Goal: Task Accomplishment & Management: Complete application form

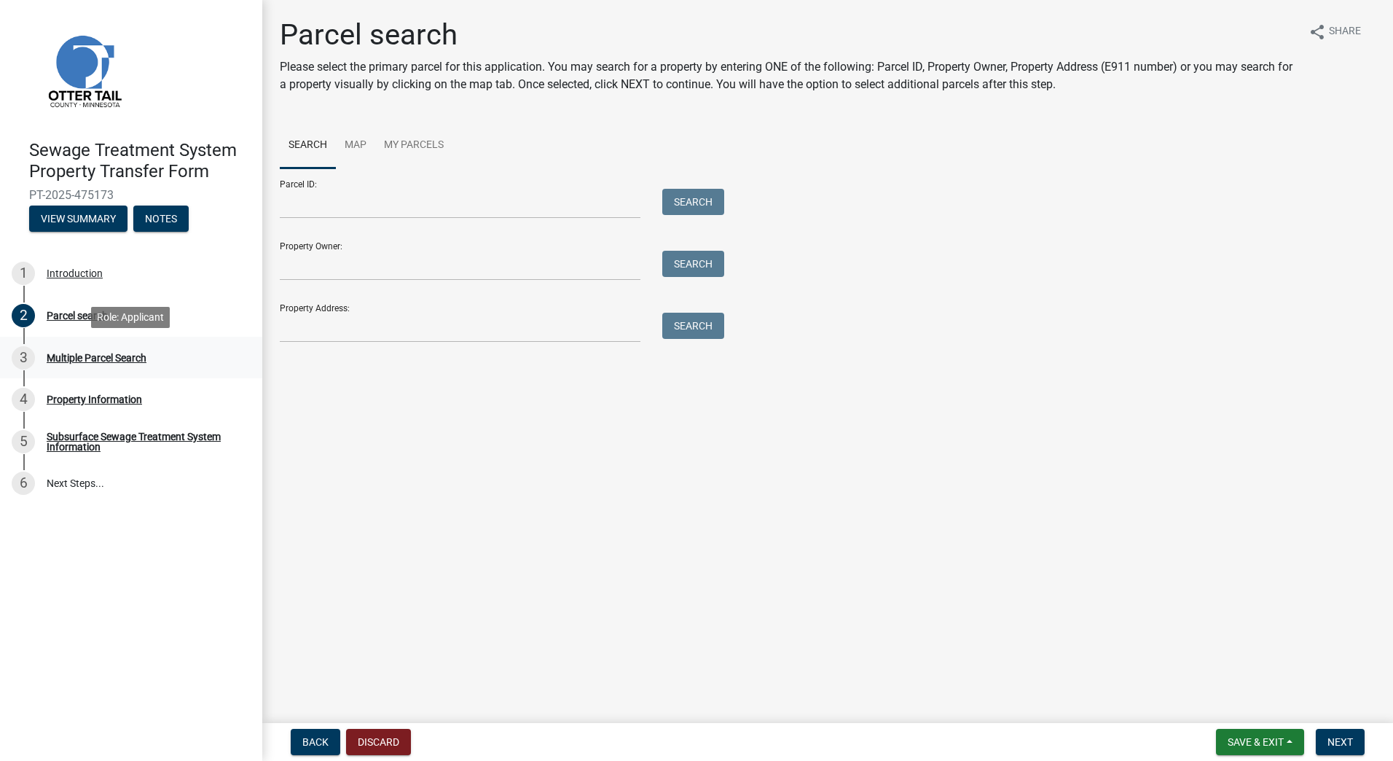
click at [137, 364] on div "3 Multiple Parcel Search" at bounding box center [125, 357] width 227 height 23
click at [101, 358] on div "Multiple Parcel Search" at bounding box center [97, 358] width 100 height 10
click at [439, 262] on input "Property Owner:" at bounding box center [460, 266] width 361 height 30
type input "e"
click at [674, 263] on button "Search" at bounding box center [693, 264] width 62 height 26
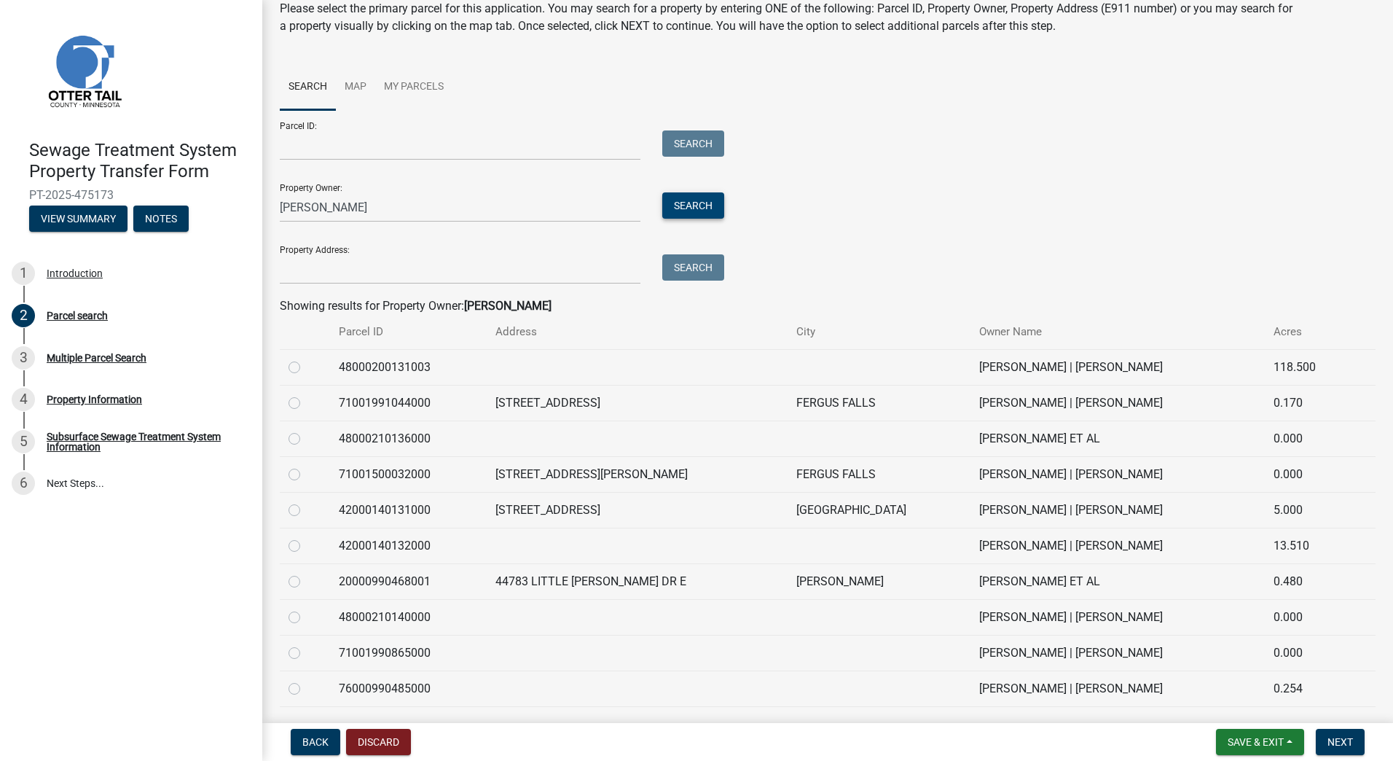
scroll to position [58, 0]
click at [433, 139] on input "Parcel ID:" at bounding box center [460, 146] width 361 height 30
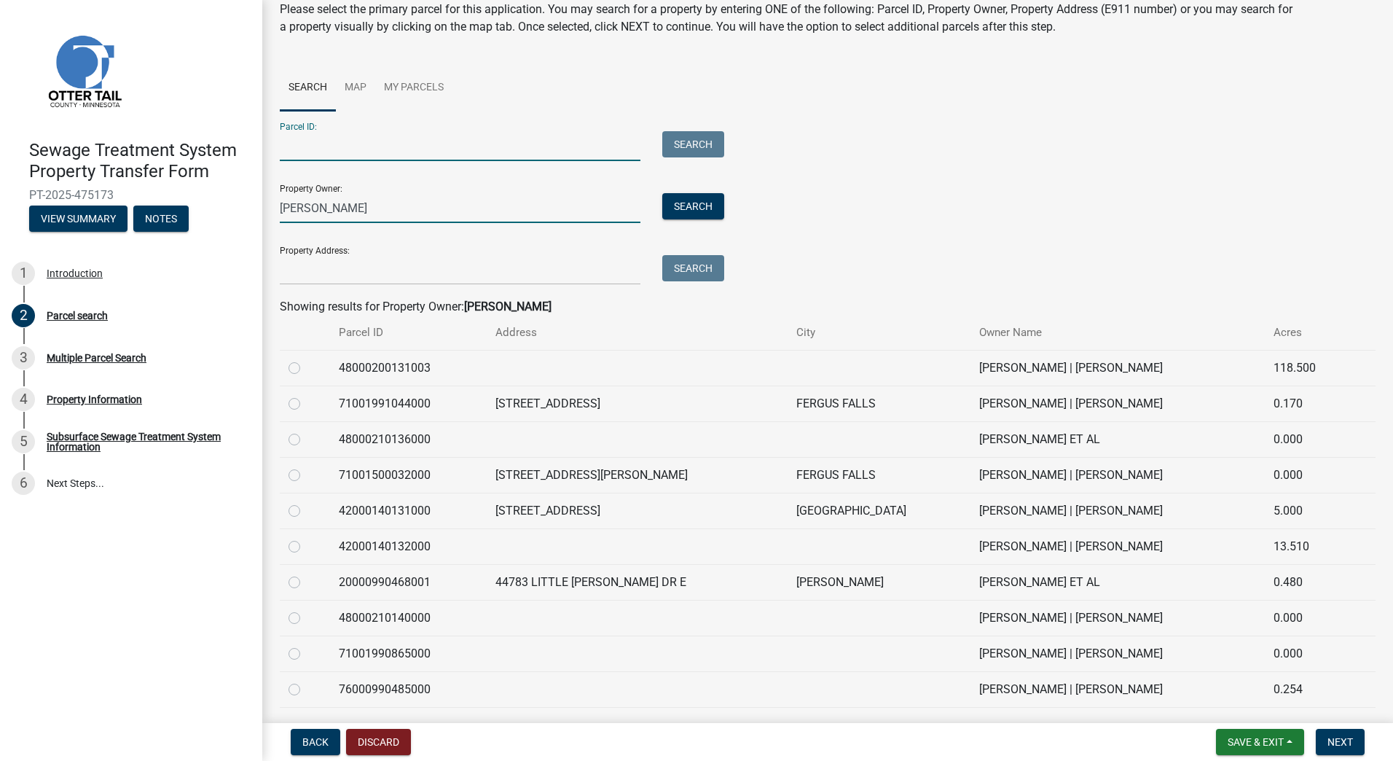
drag, startPoint x: 573, startPoint y: 204, endPoint x: 568, endPoint y: 197, distance: 8.3
click at [571, 201] on input "[PERSON_NAME]" at bounding box center [460, 208] width 361 height 30
type input "E"
click at [547, 147] on input "Parcel ID:" at bounding box center [460, 146] width 361 height 30
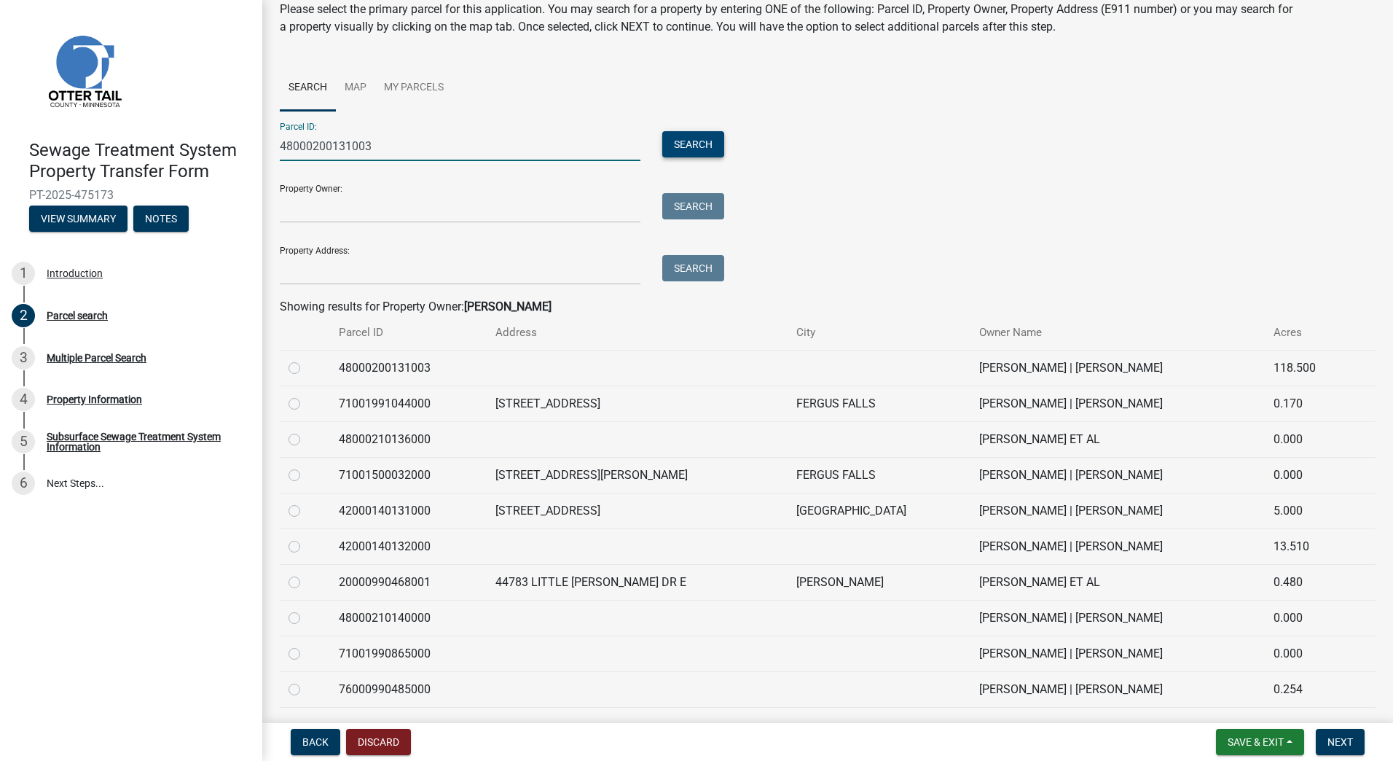
type input "48000200131003"
click at [674, 146] on button "Search" at bounding box center [693, 144] width 62 height 26
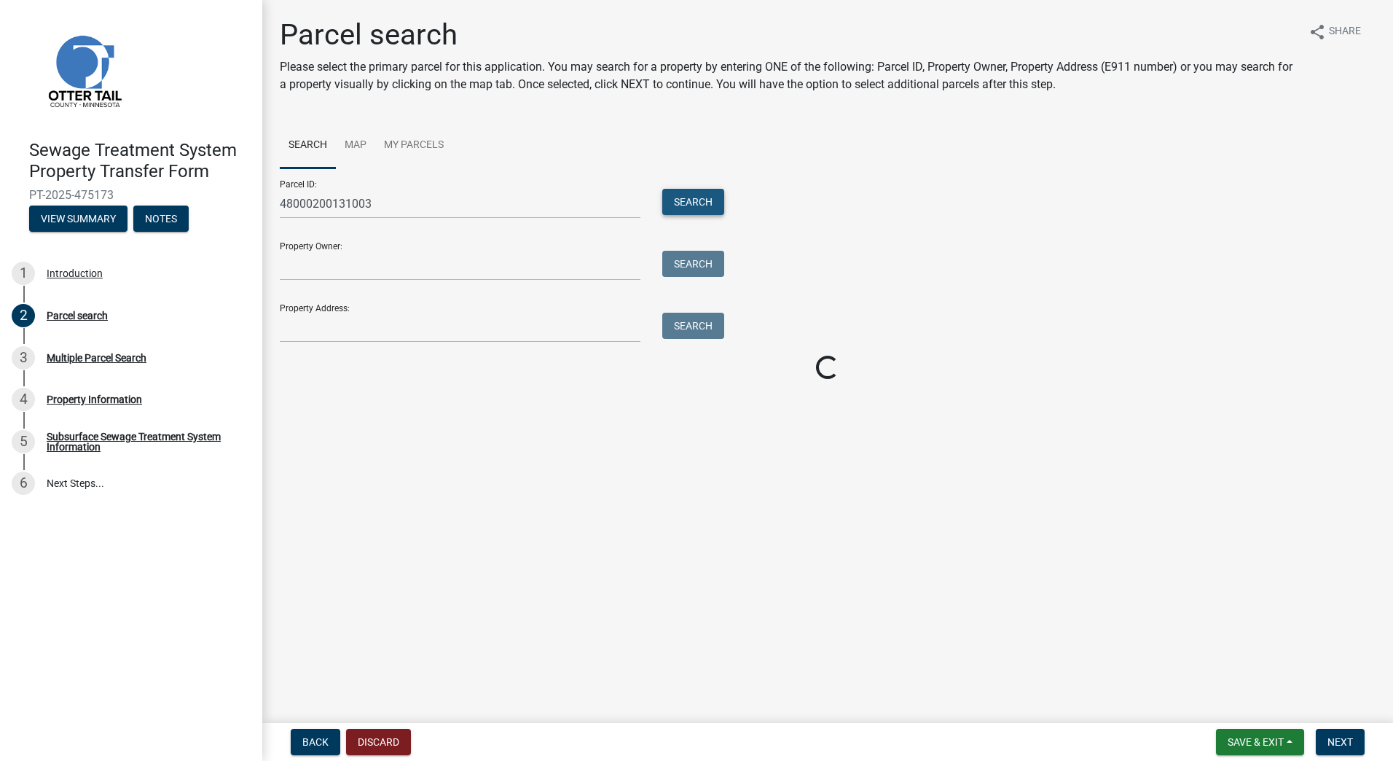
scroll to position [0, 0]
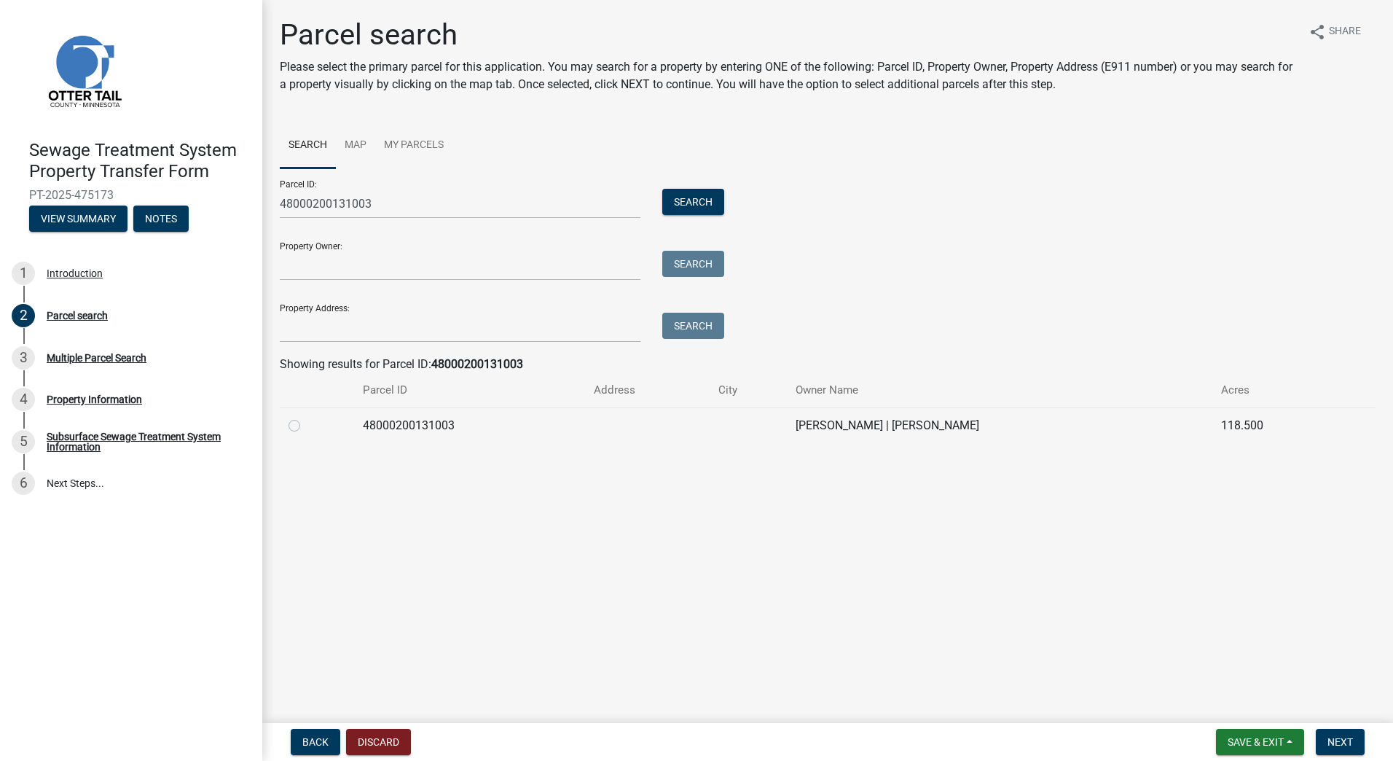
click at [306, 417] on label at bounding box center [306, 417] width 0 height 0
click at [306, 425] on input "radio" at bounding box center [310, 421] width 9 height 9
radio input "true"
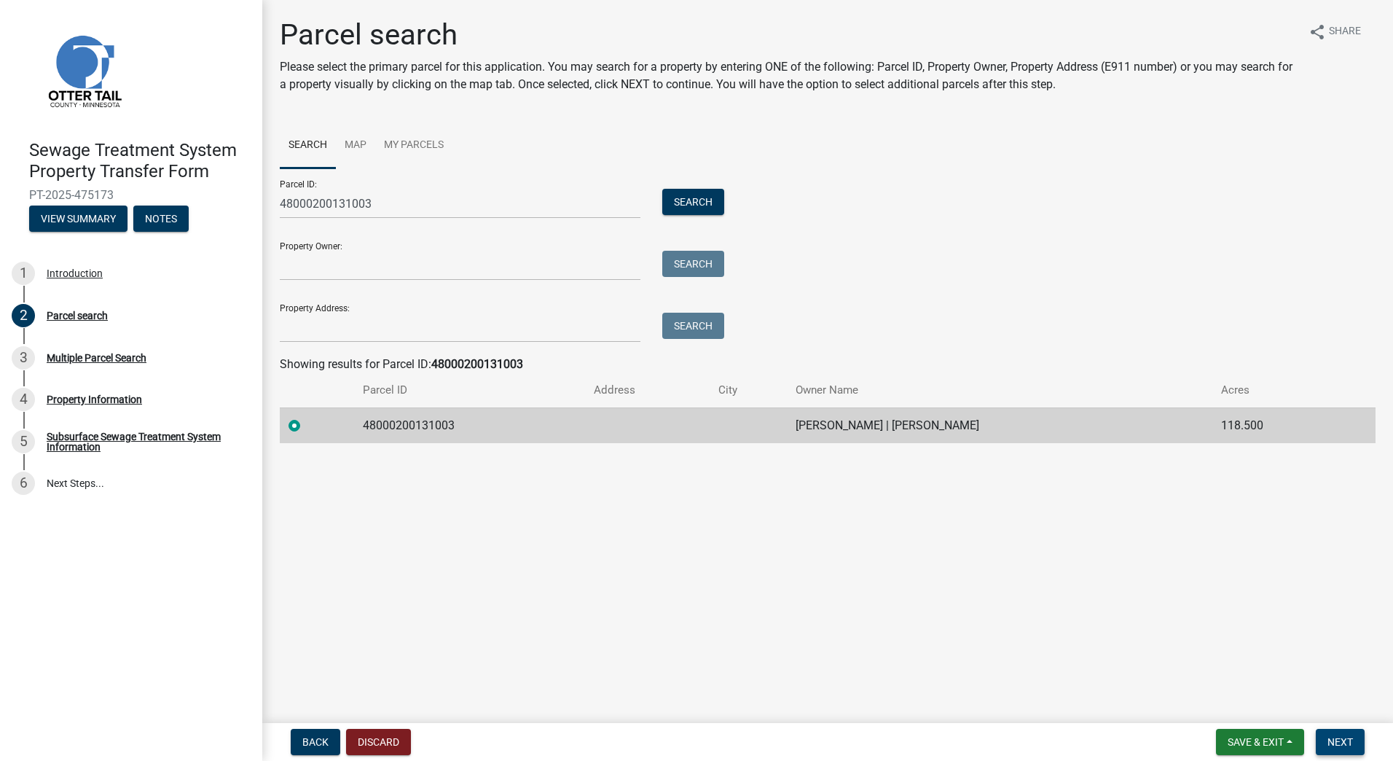
click at [1343, 736] on span "Next" at bounding box center [1340, 742] width 26 height 12
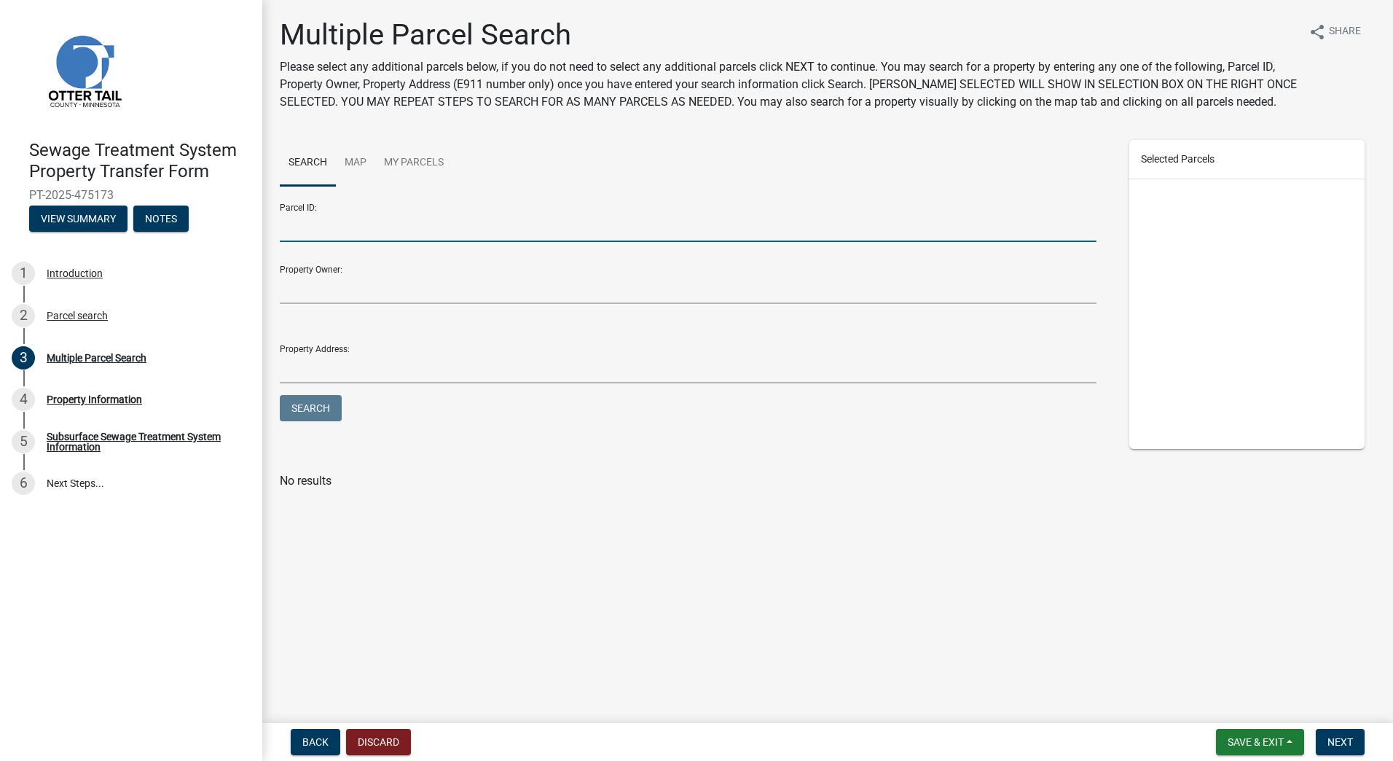
click at [605, 222] on input "Parcel ID:" at bounding box center [688, 227] width 817 height 30
type input "48000210140000"
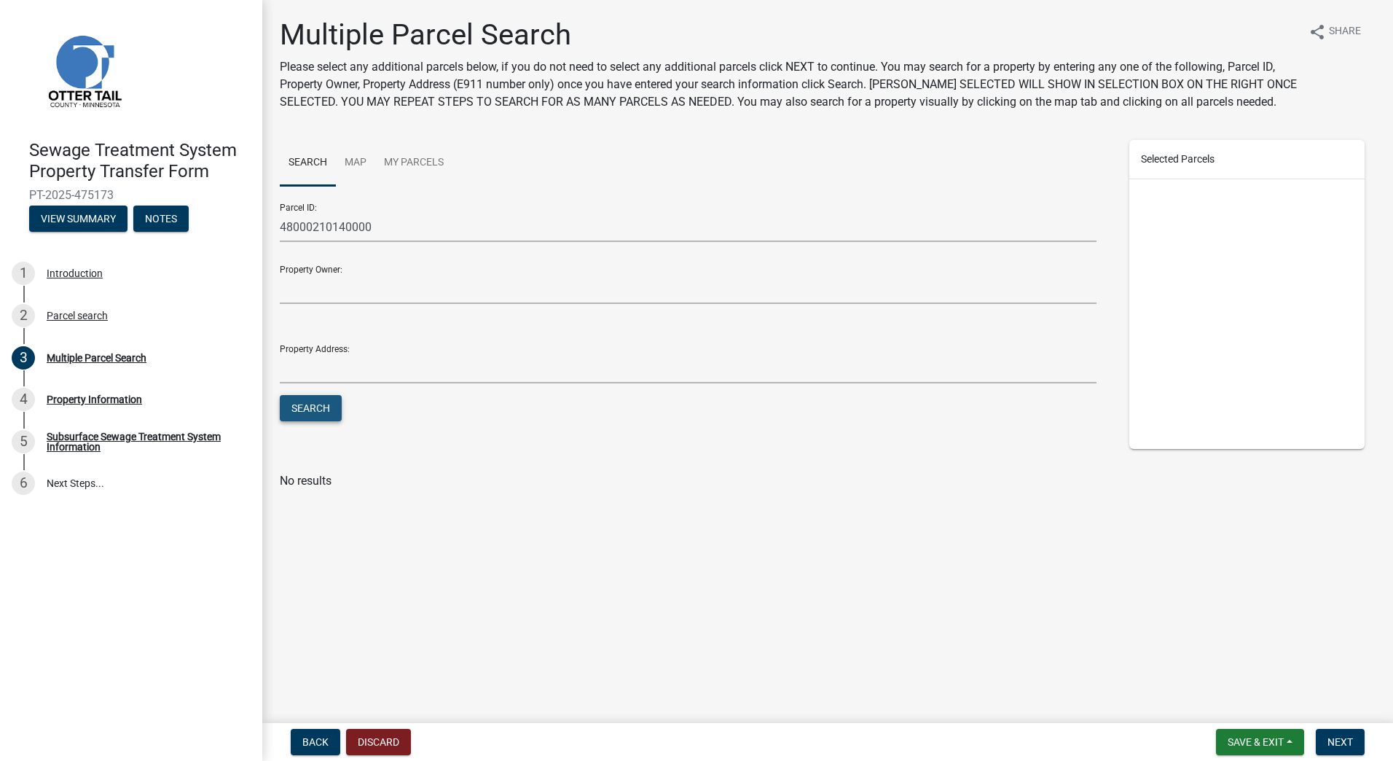
click at [320, 418] on button "Search" at bounding box center [311, 408] width 62 height 26
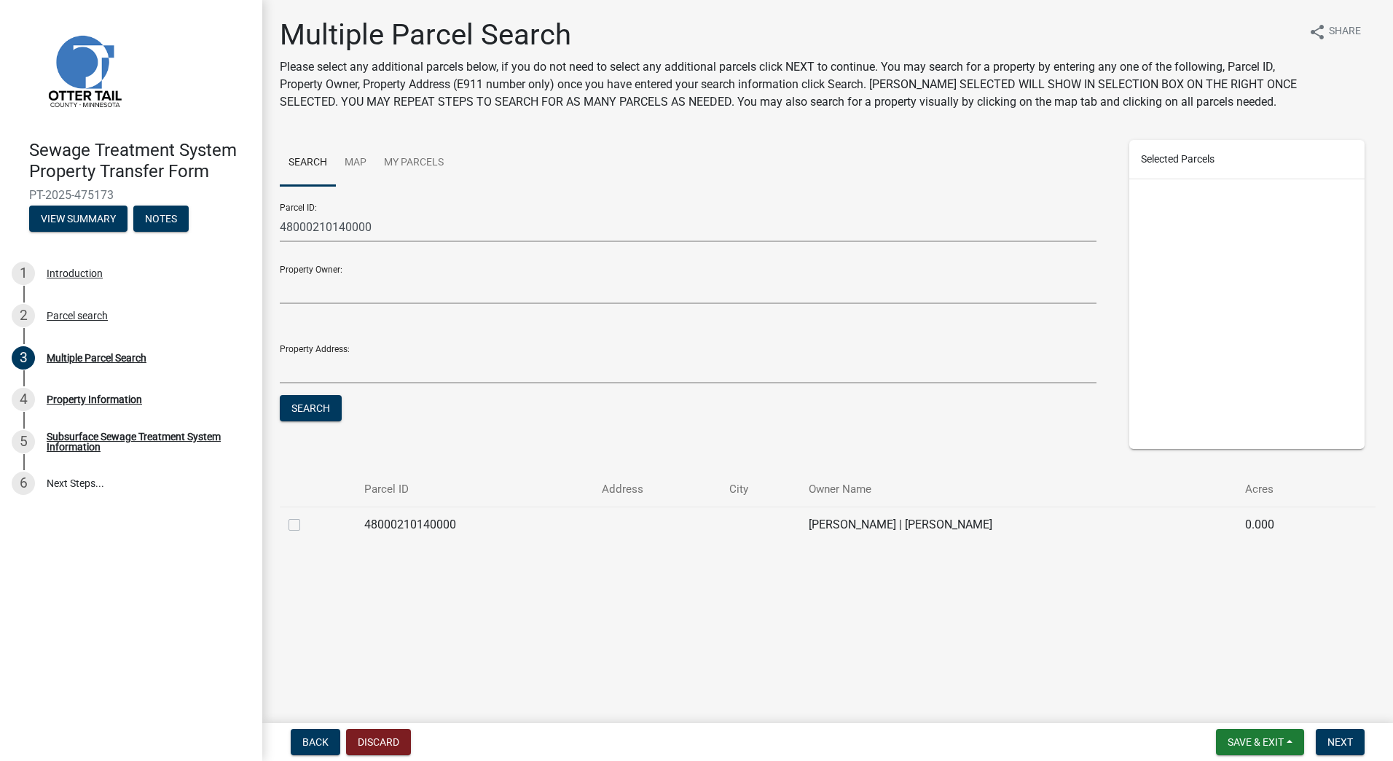
click at [306, 516] on label at bounding box center [306, 516] width 0 height 0
click at [306, 525] on input "checkbox" at bounding box center [310, 520] width 9 height 9
checkbox input "true"
click at [1339, 747] on span "Next" at bounding box center [1340, 742] width 26 height 12
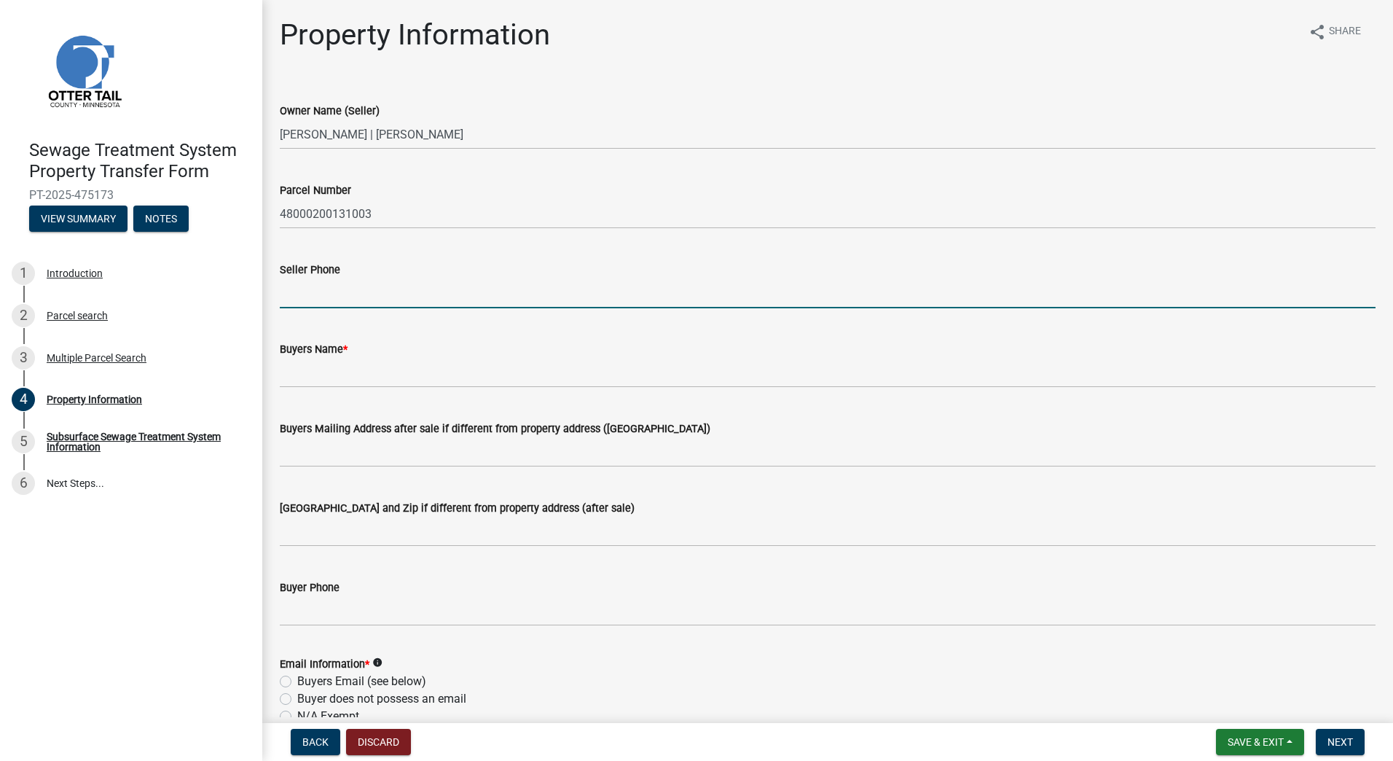
click at [402, 297] on input "Seller Phone" at bounding box center [828, 293] width 1096 height 30
type input "[PHONE_NUMBER]"
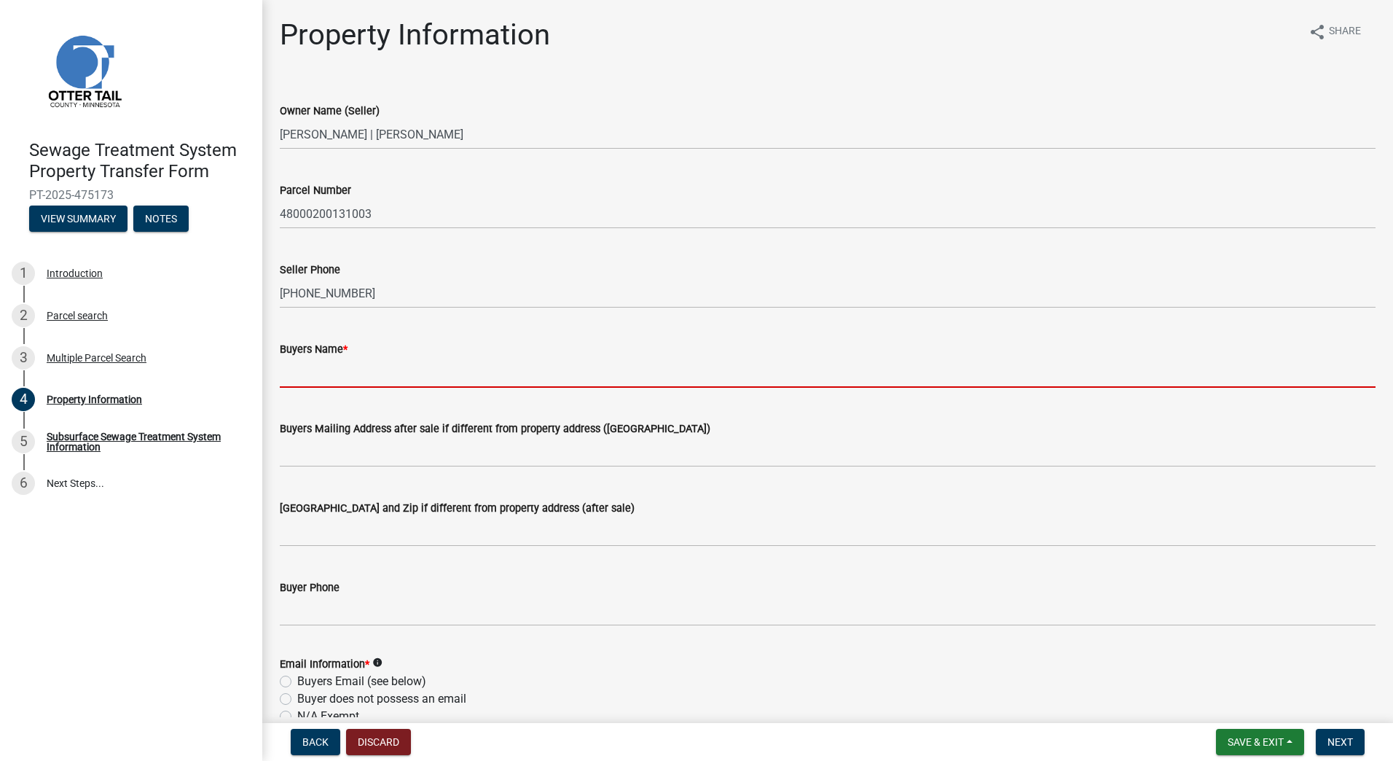
click at [429, 375] on input "Buyers Name *" at bounding box center [828, 373] width 1096 height 30
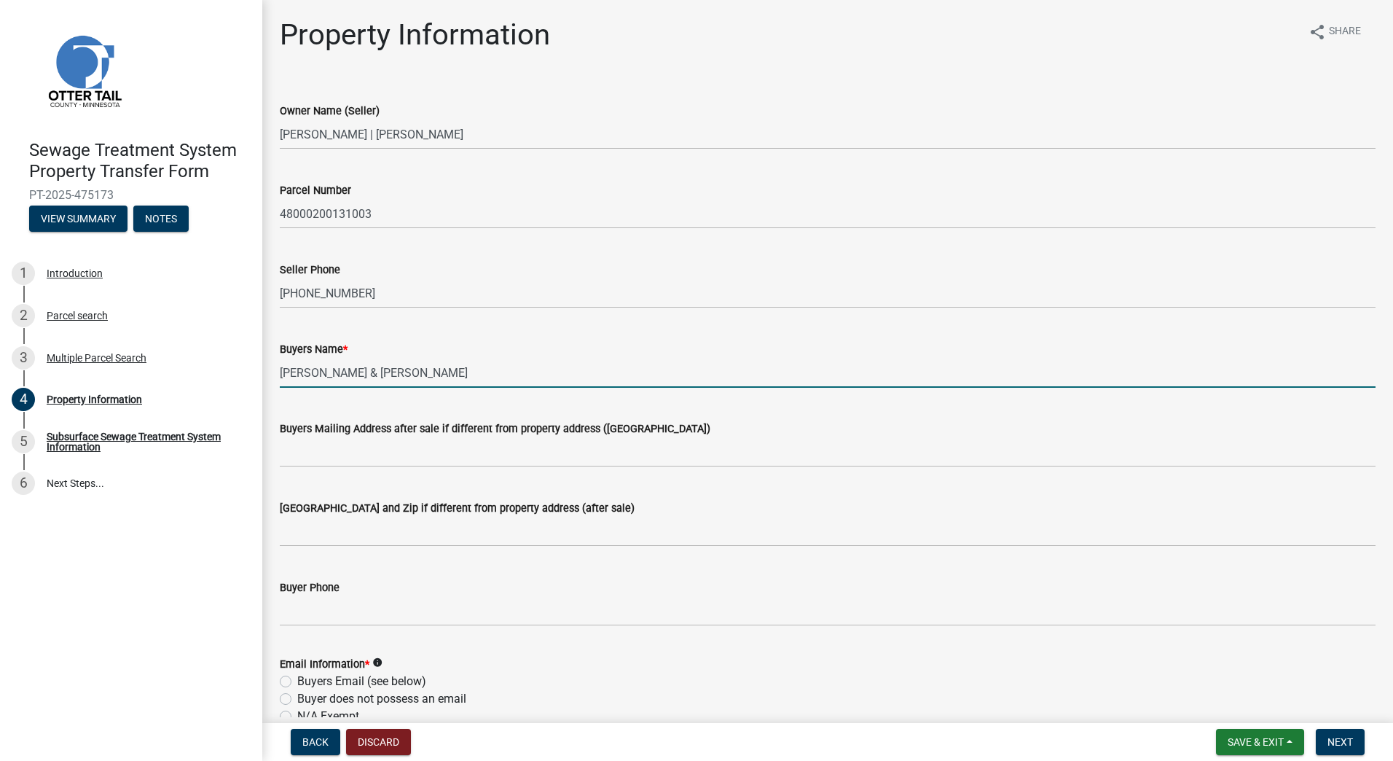
type input "[PERSON_NAME] & [PERSON_NAME]"
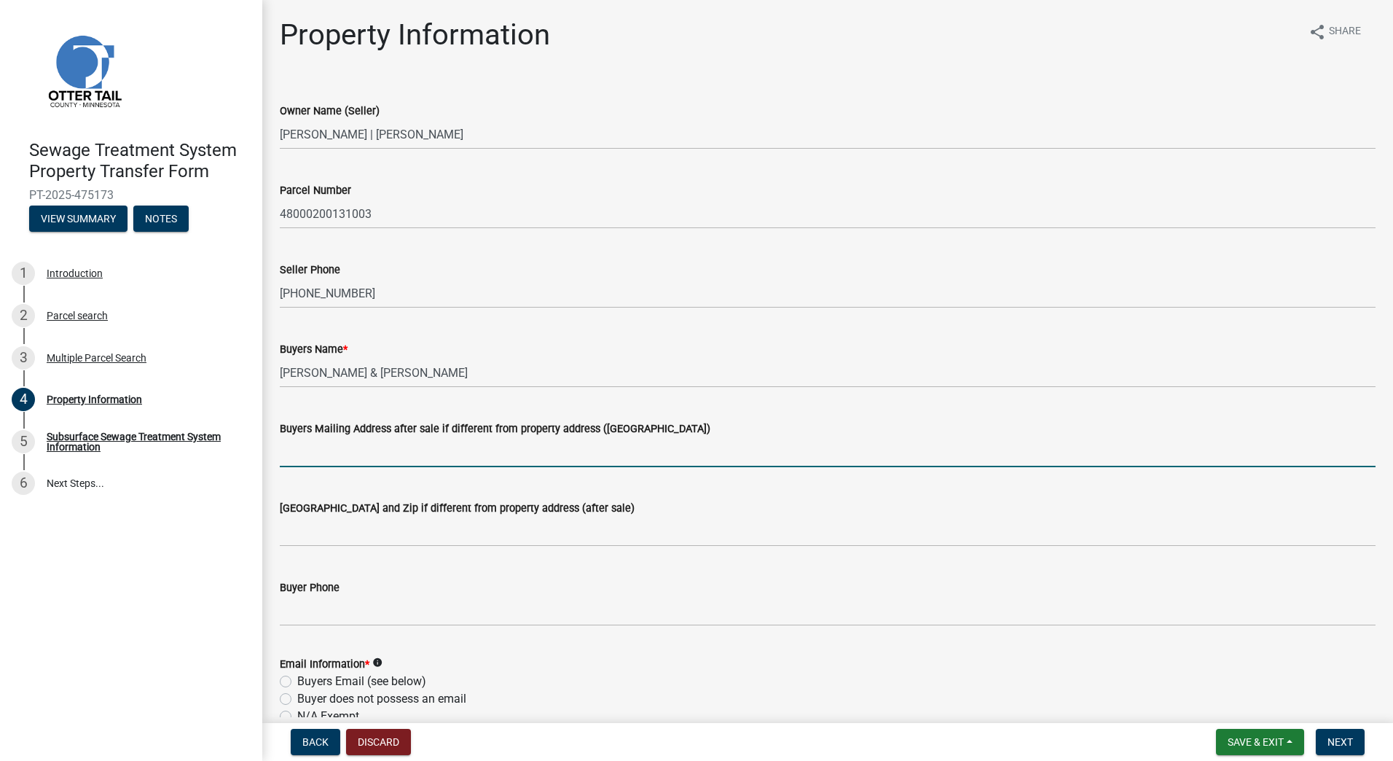
click at [419, 447] on input "Buyers Mailing Address after sale if different from property address ([GEOGRAPH…" at bounding box center [828, 452] width 1096 height 30
type input "[STREET_ADDRESS]"
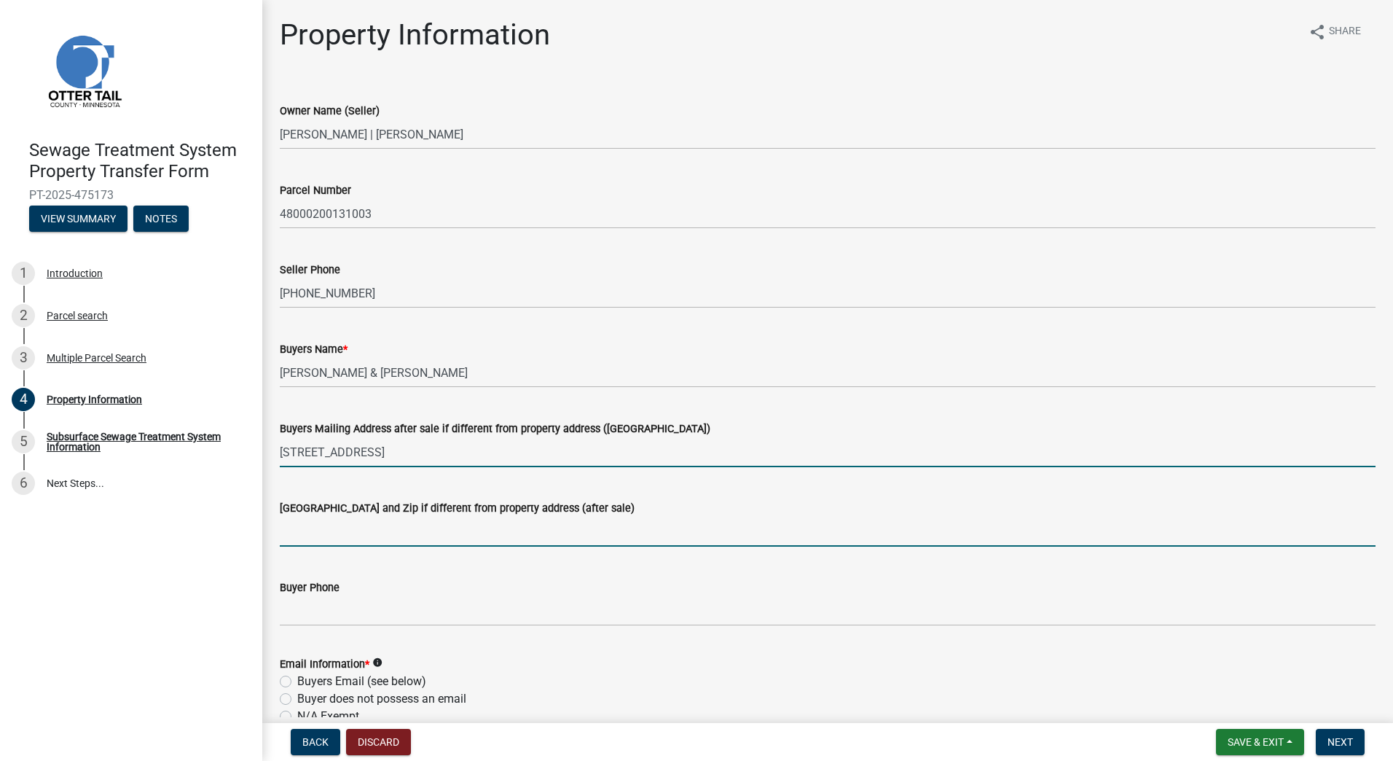
click at [438, 532] on input "[GEOGRAPHIC_DATA] and Zip if different from property address (after sale)" at bounding box center [828, 532] width 1096 height 30
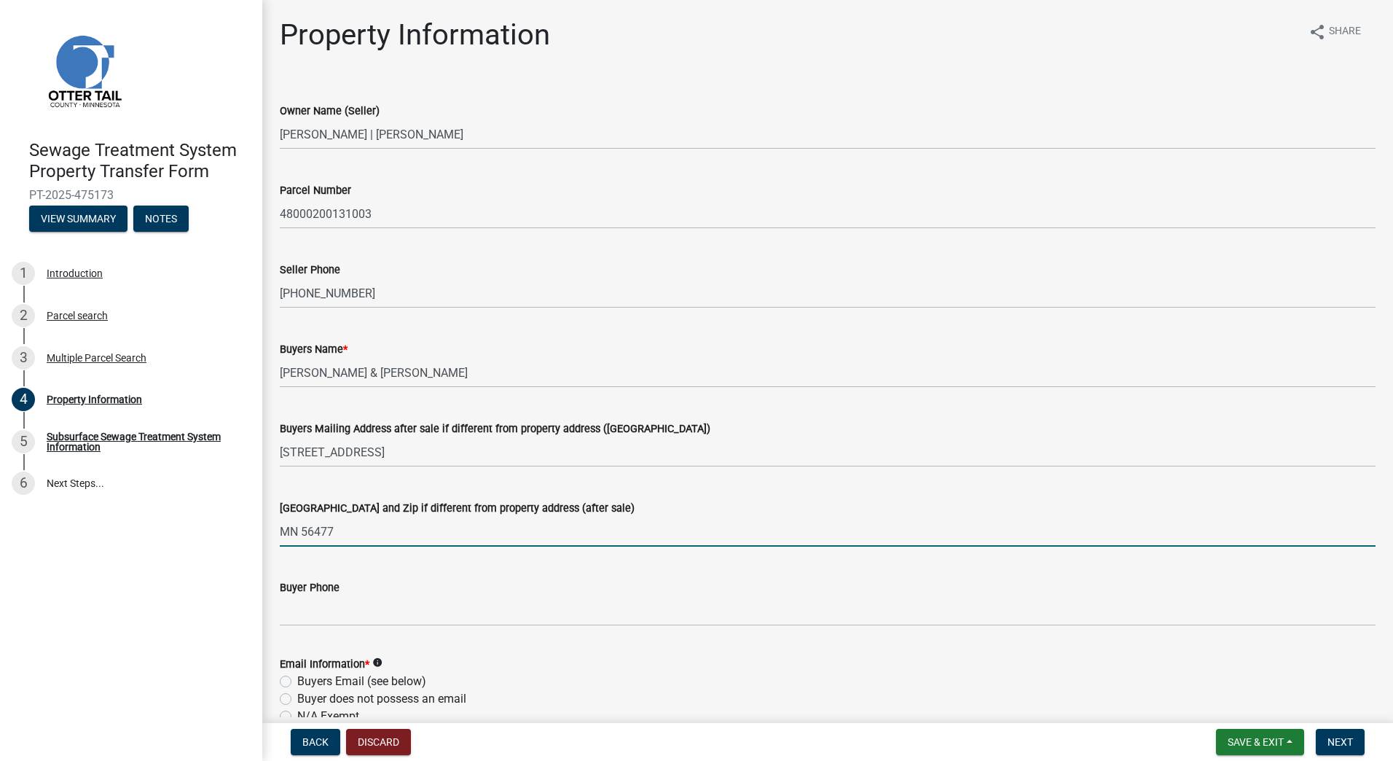
type input "MN 56477"
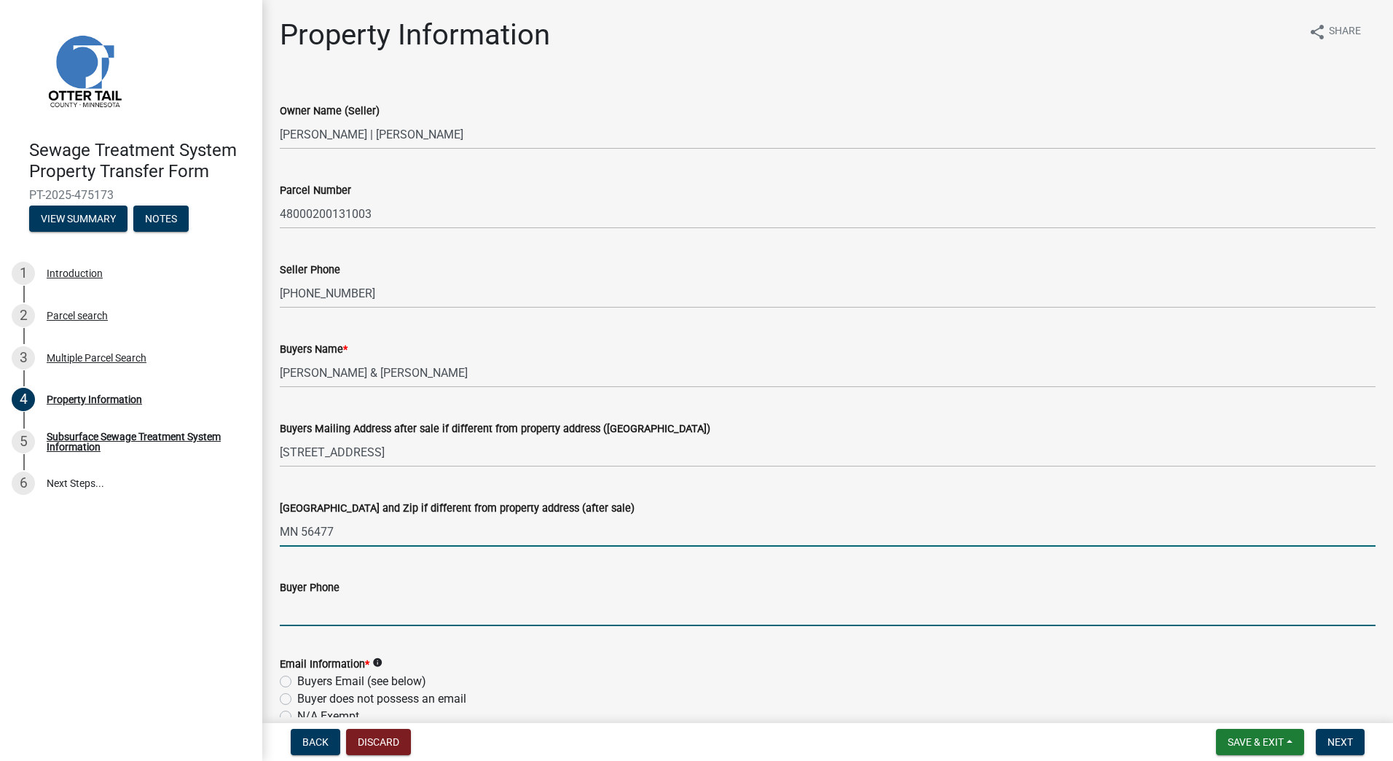
click at [488, 613] on input "Buyer Phone" at bounding box center [828, 611] width 1096 height 30
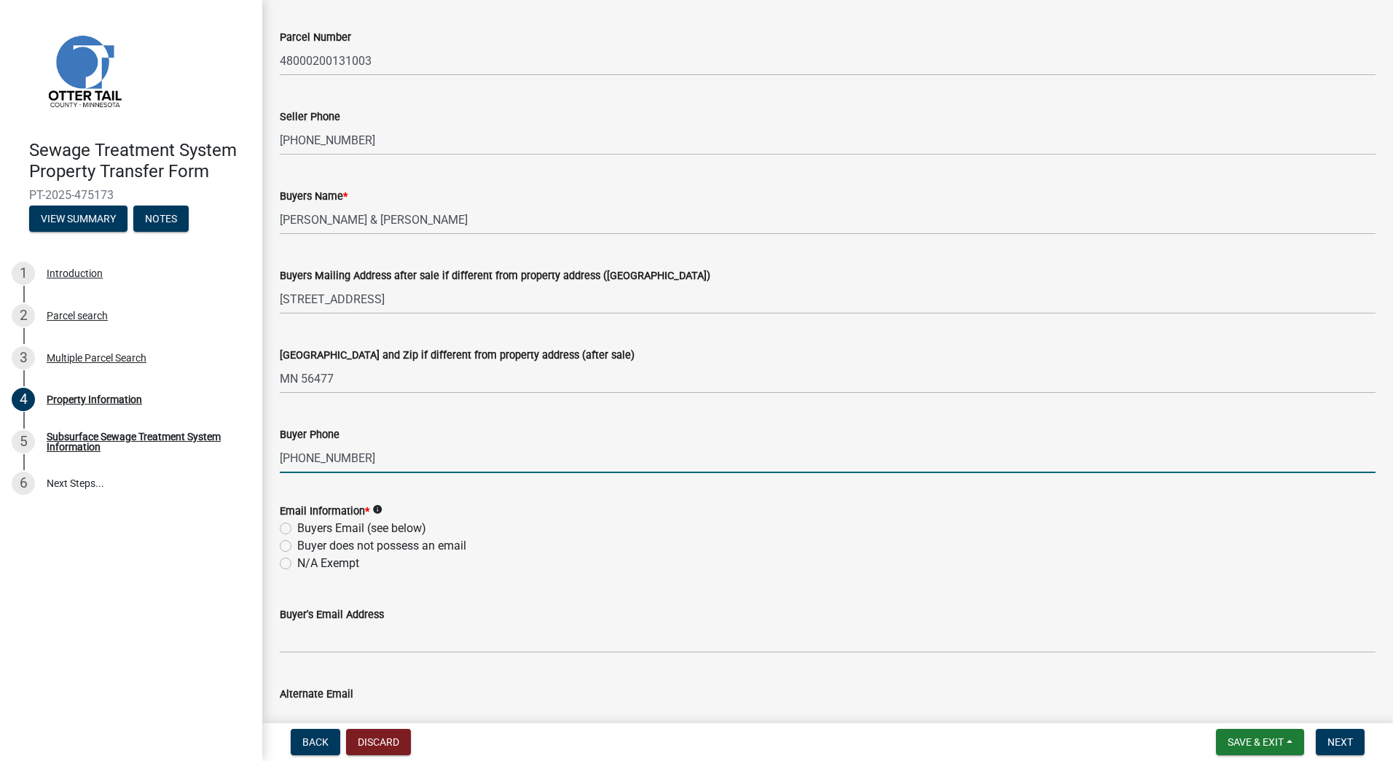
scroll to position [219, 0]
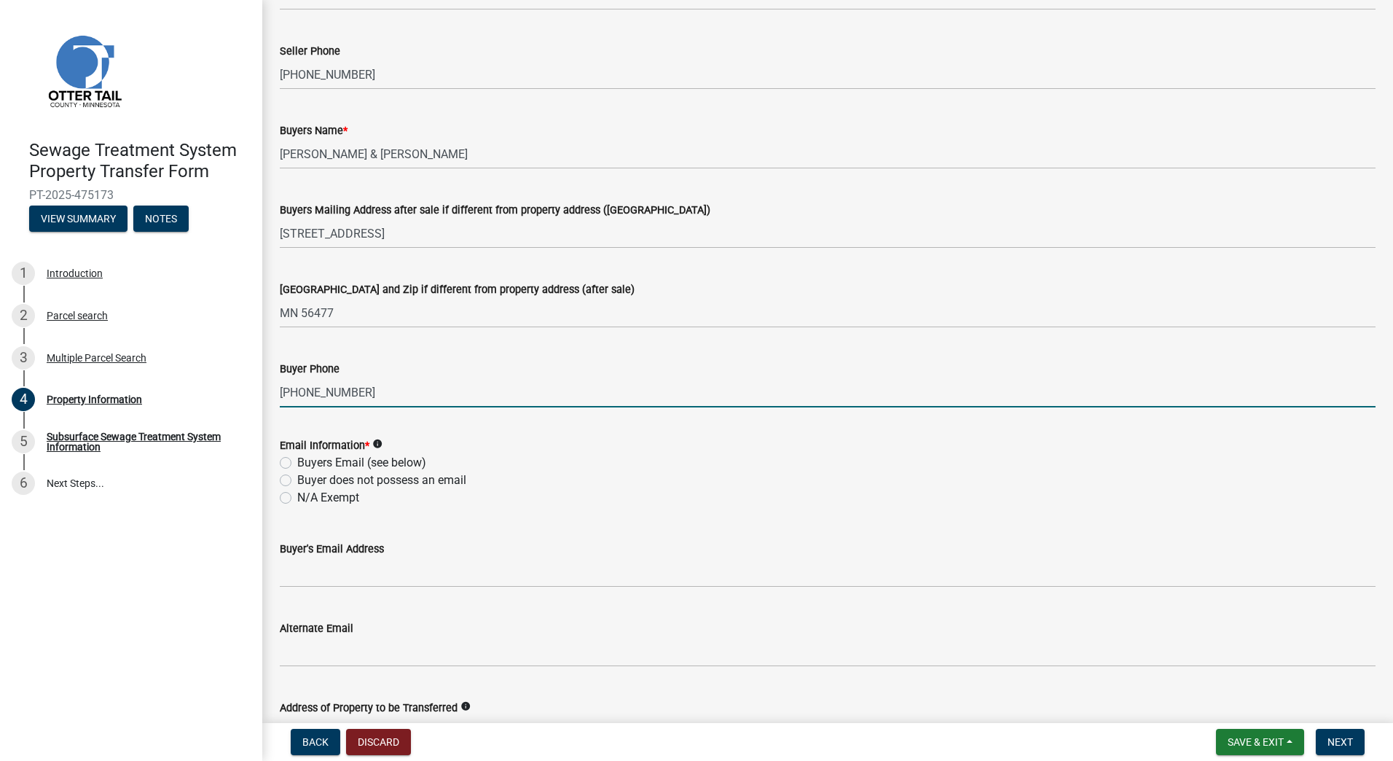
type input "[PHONE_NUMBER]"
click at [297, 463] on label "Buyers Email (see below)" at bounding box center [361, 462] width 129 height 17
click at [297, 463] on input "Buyers Email (see below)" at bounding box center [301, 458] width 9 height 9
radio input "true"
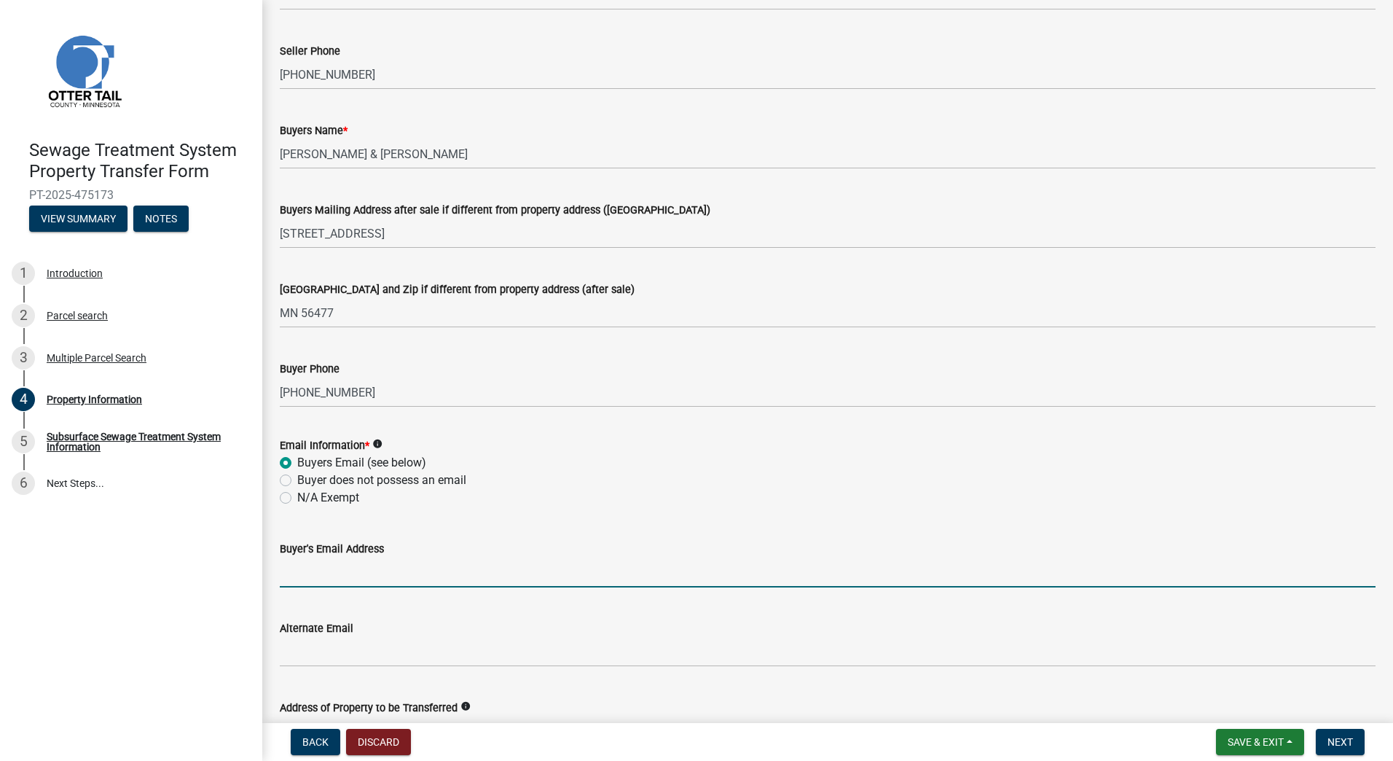
click at [345, 572] on input "Buyer's Email Address" at bounding box center [828, 572] width 1096 height 30
type input "[PERSON_NAME][EMAIL_ADDRESS][DOMAIN_NAME]"
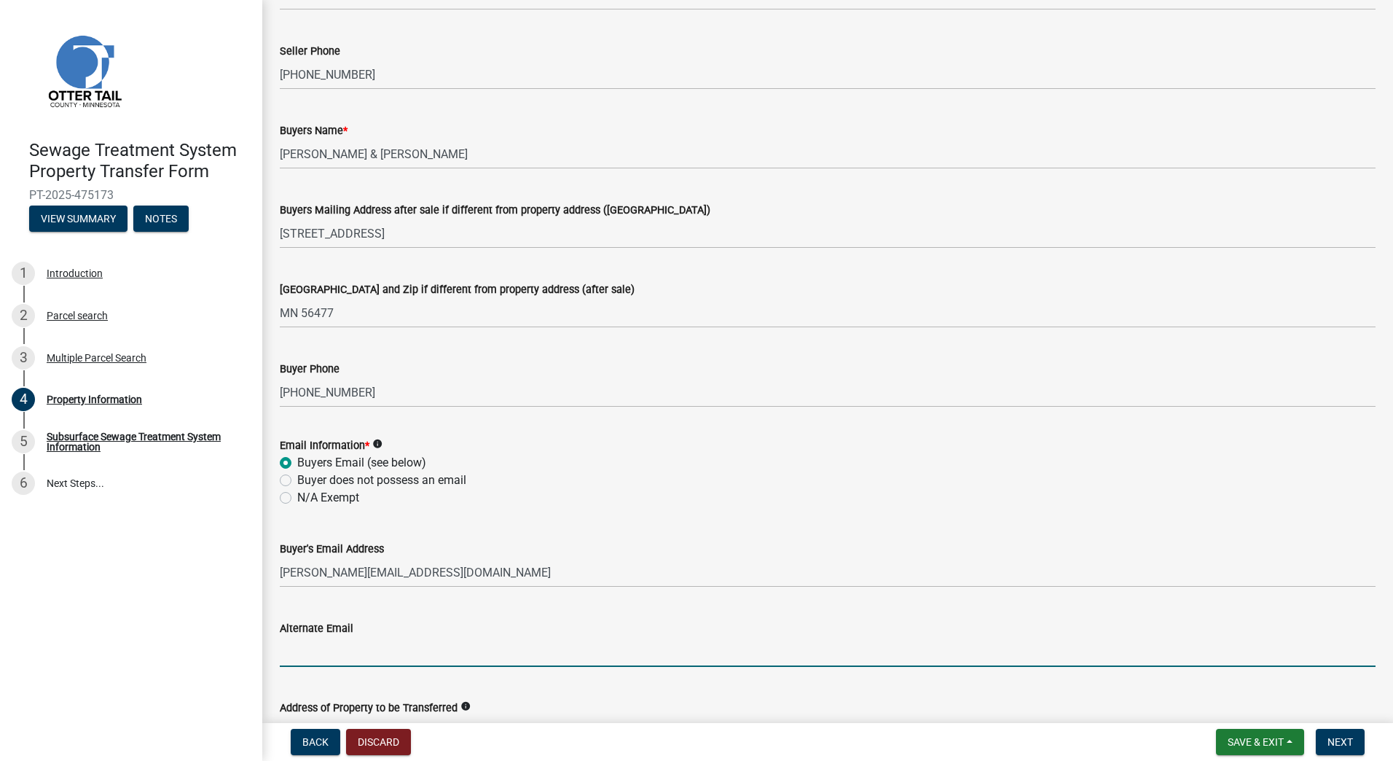
click at [396, 649] on input "Alternate Email" at bounding box center [828, 652] width 1096 height 30
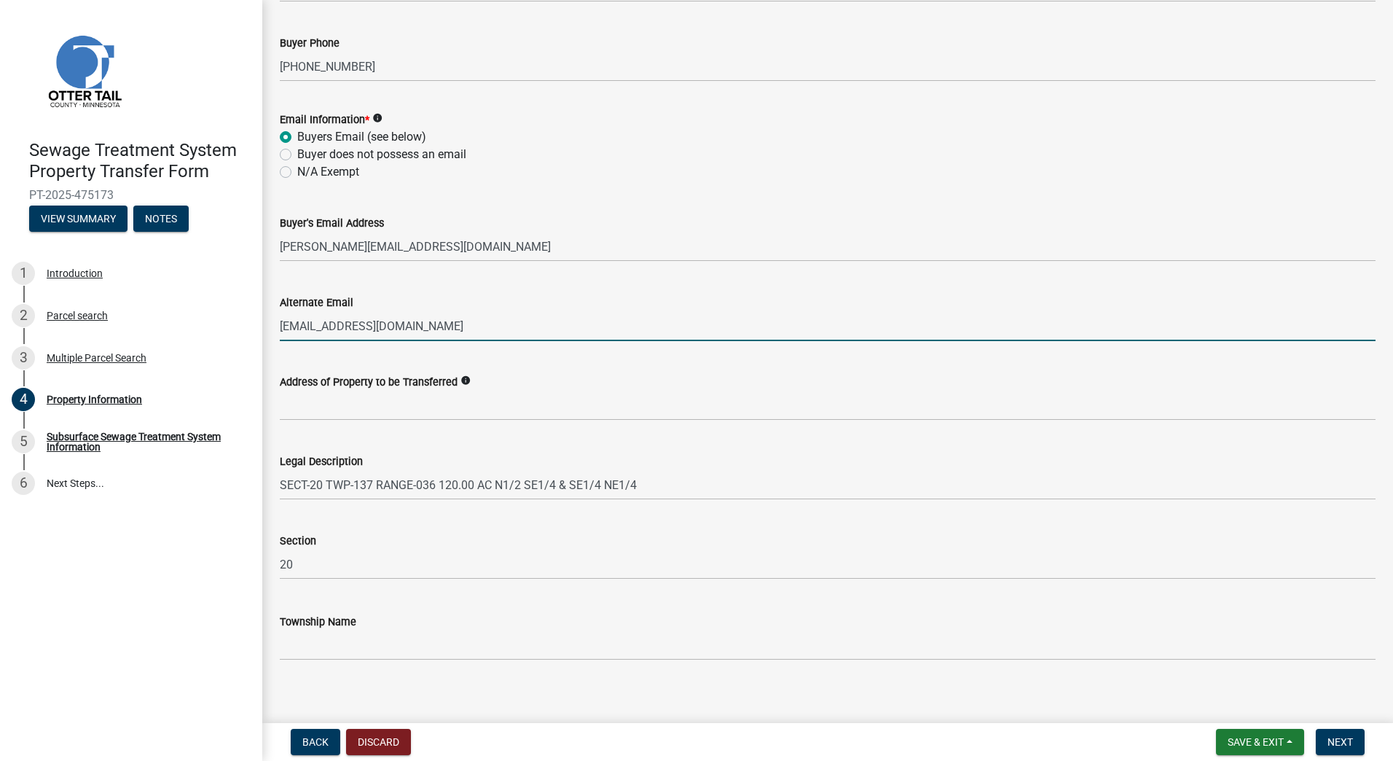
scroll to position [556, 0]
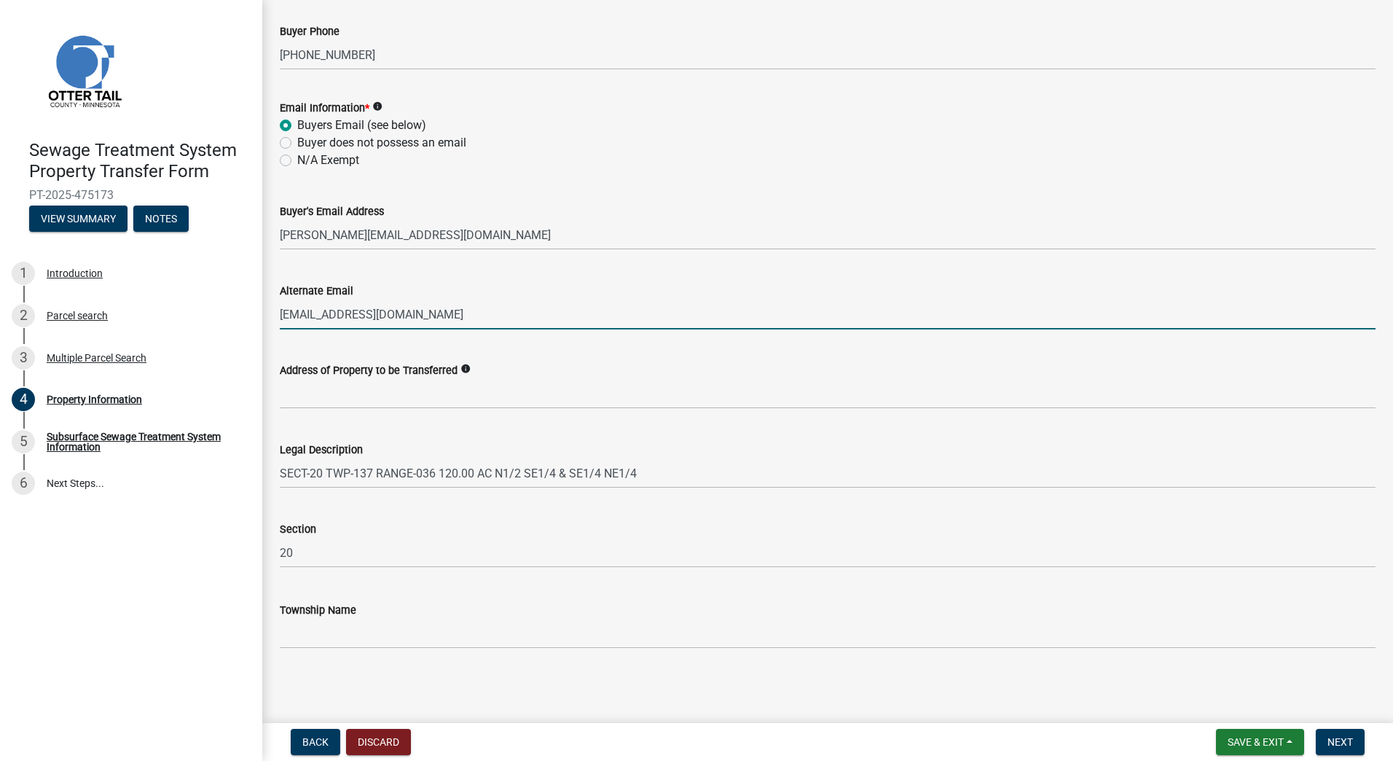
type input "[EMAIL_ADDRESS][DOMAIN_NAME]"
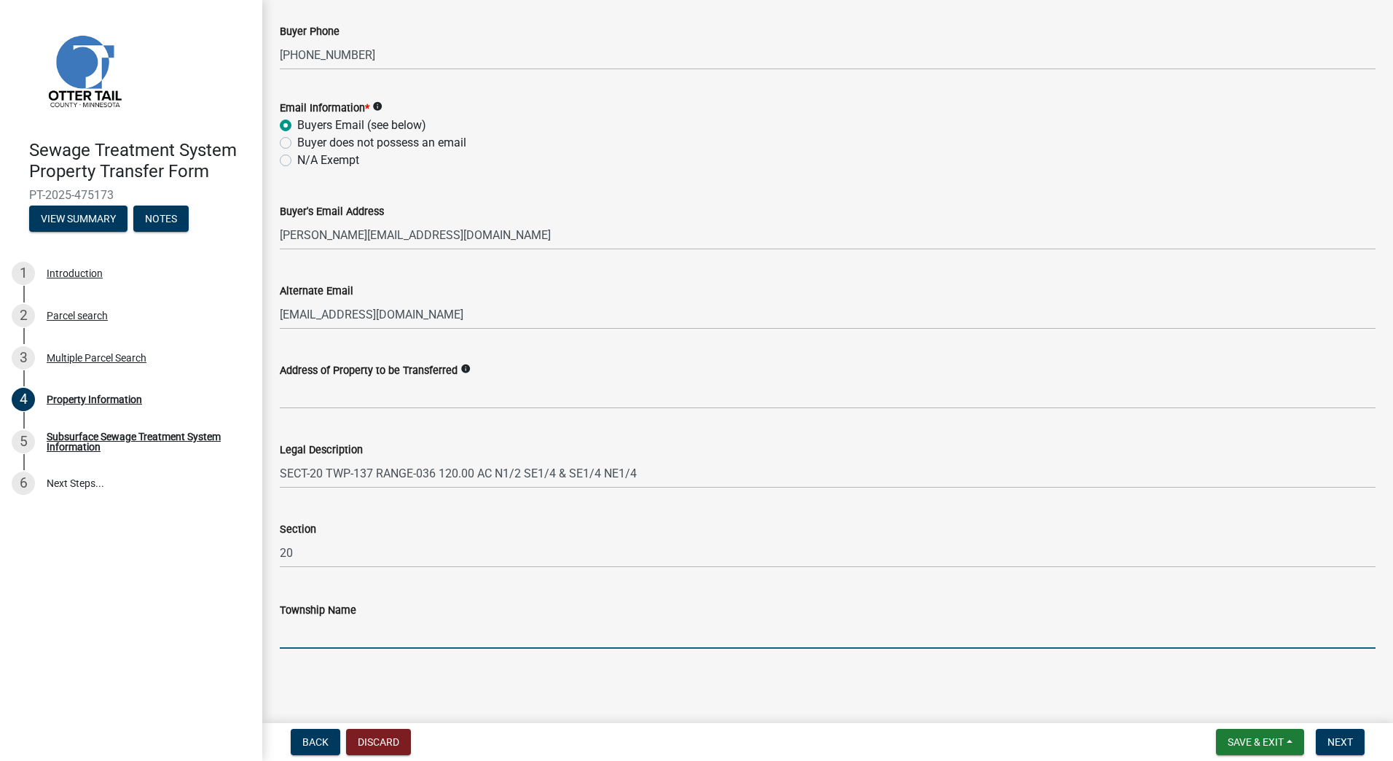
click at [374, 635] on input "Township Name" at bounding box center [828, 634] width 1096 height 30
type input "paddock"
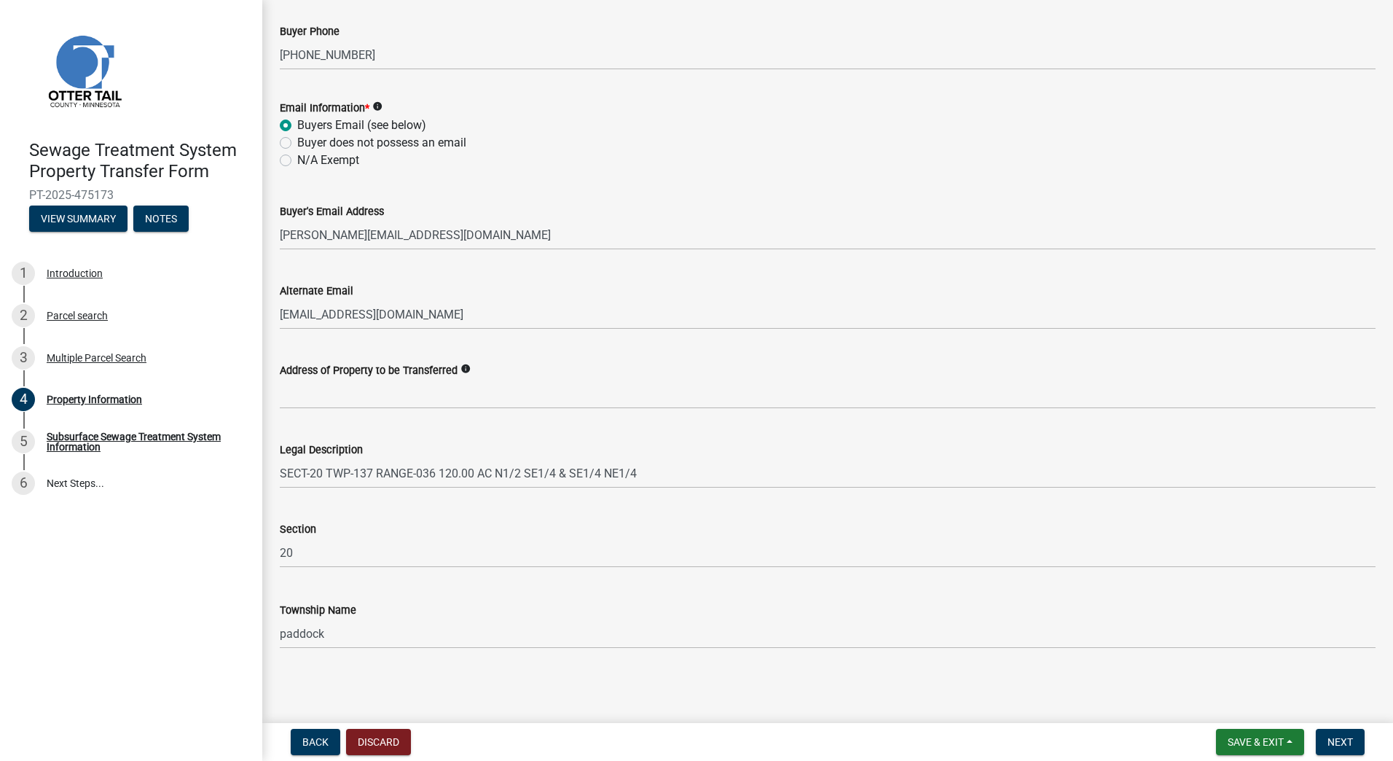
click at [464, 369] on icon "info" at bounding box center [465, 369] width 10 height 10
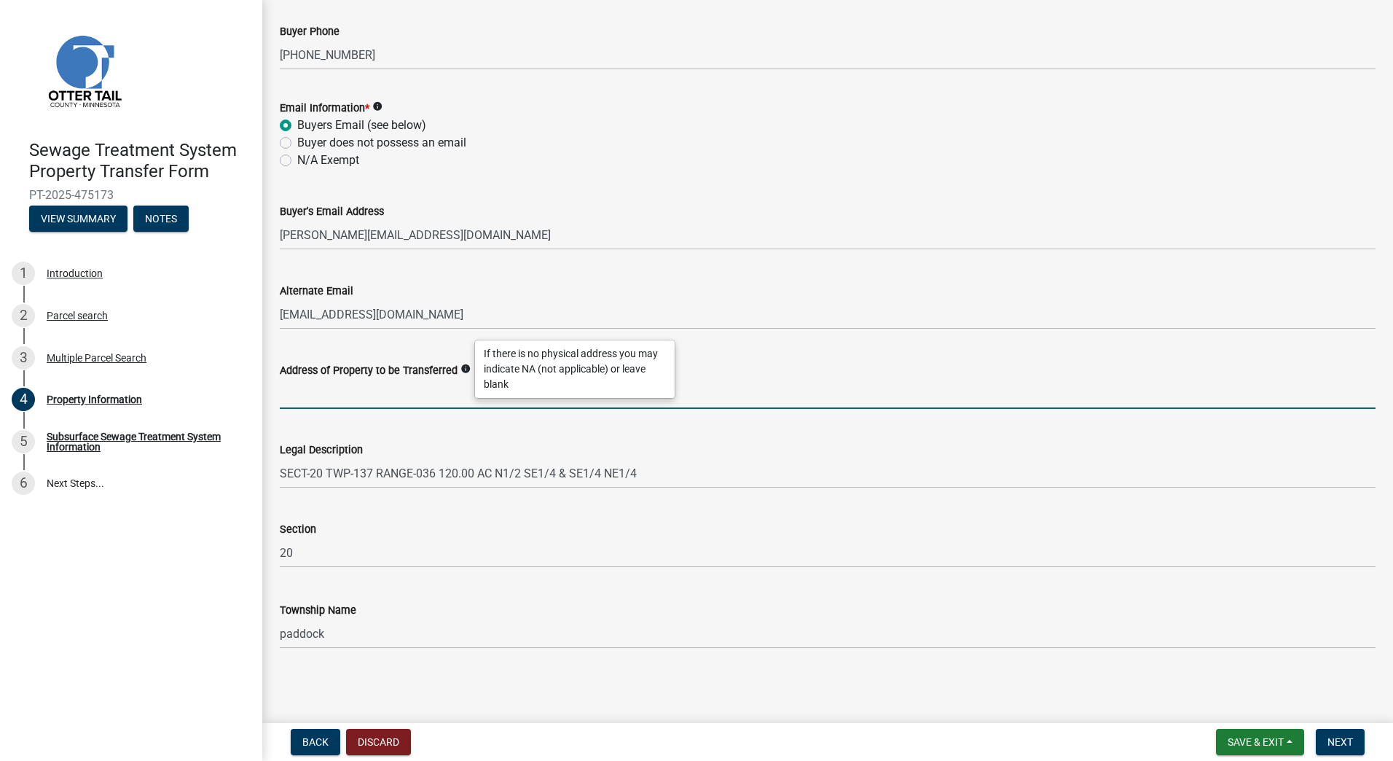
click at [427, 393] on input "Address of Property to be Transferred" at bounding box center [828, 394] width 1096 height 30
click at [1343, 736] on span "Next" at bounding box center [1340, 742] width 26 height 12
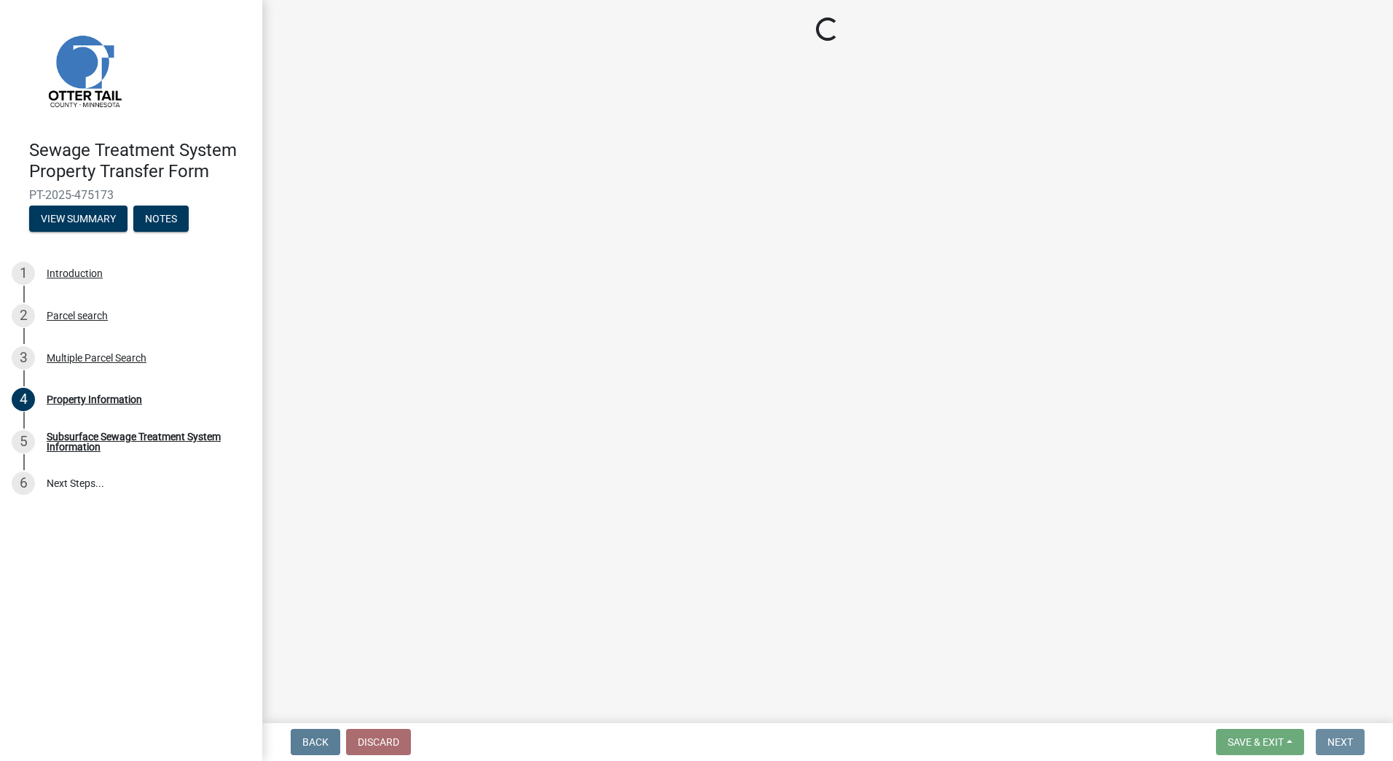
scroll to position [0, 0]
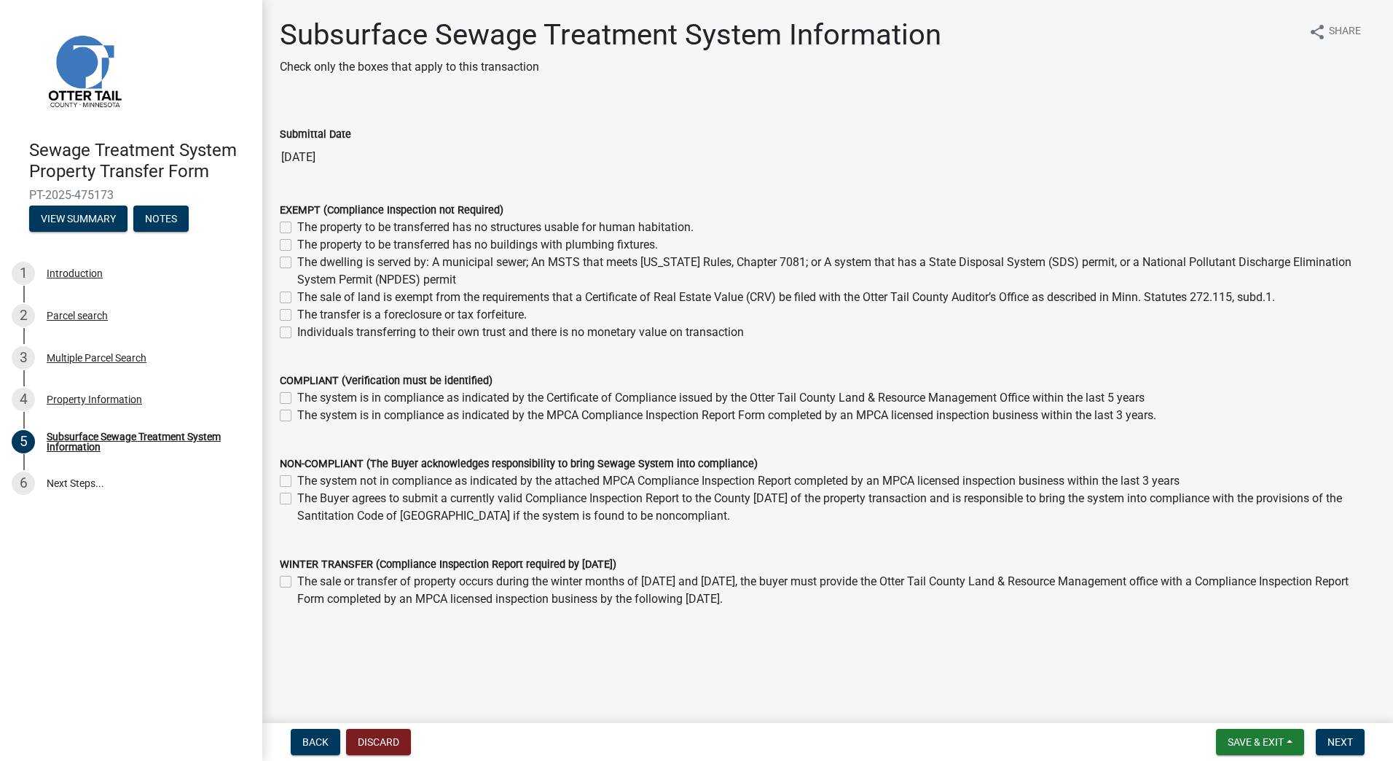
click at [297, 227] on label "The property to be transferred has no structures usable for human habitation." at bounding box center [495, 227] width 396 height 17
click at [297, 227] on input "The property to be transferred has no structures usable for human habitation." at bounding box center [301, 223] width 9 height 9
checkbox input "true"
checkbox input "false"
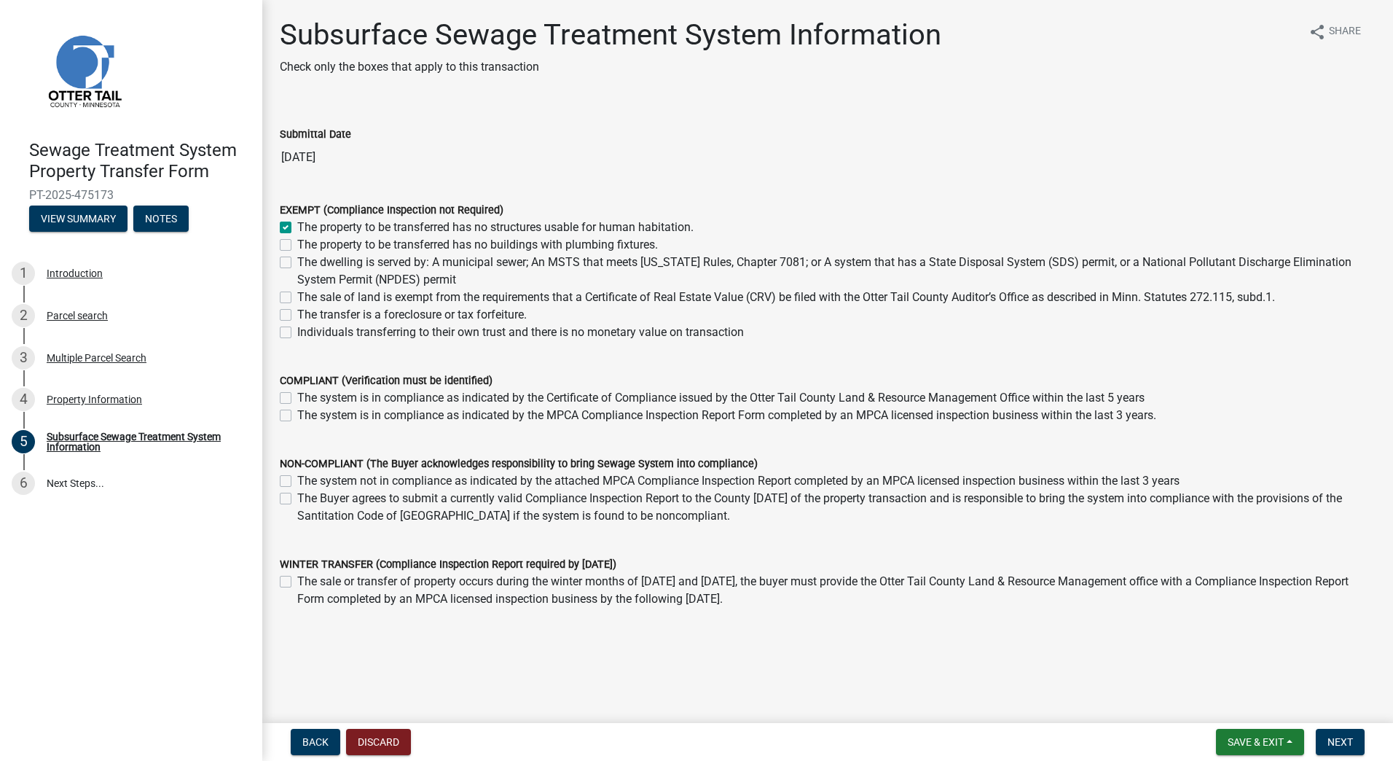
checkbox input "false"
click at [297, 246] on label "The property to be transferred has no buildings with plumbing fixtures." at bounding box center [477, 244] width 361 height 17
click at [297, 246] on input "The property to be transferred has no buildings with plumbing fixtures." at bounding box center [301, 240] width 9 height 9
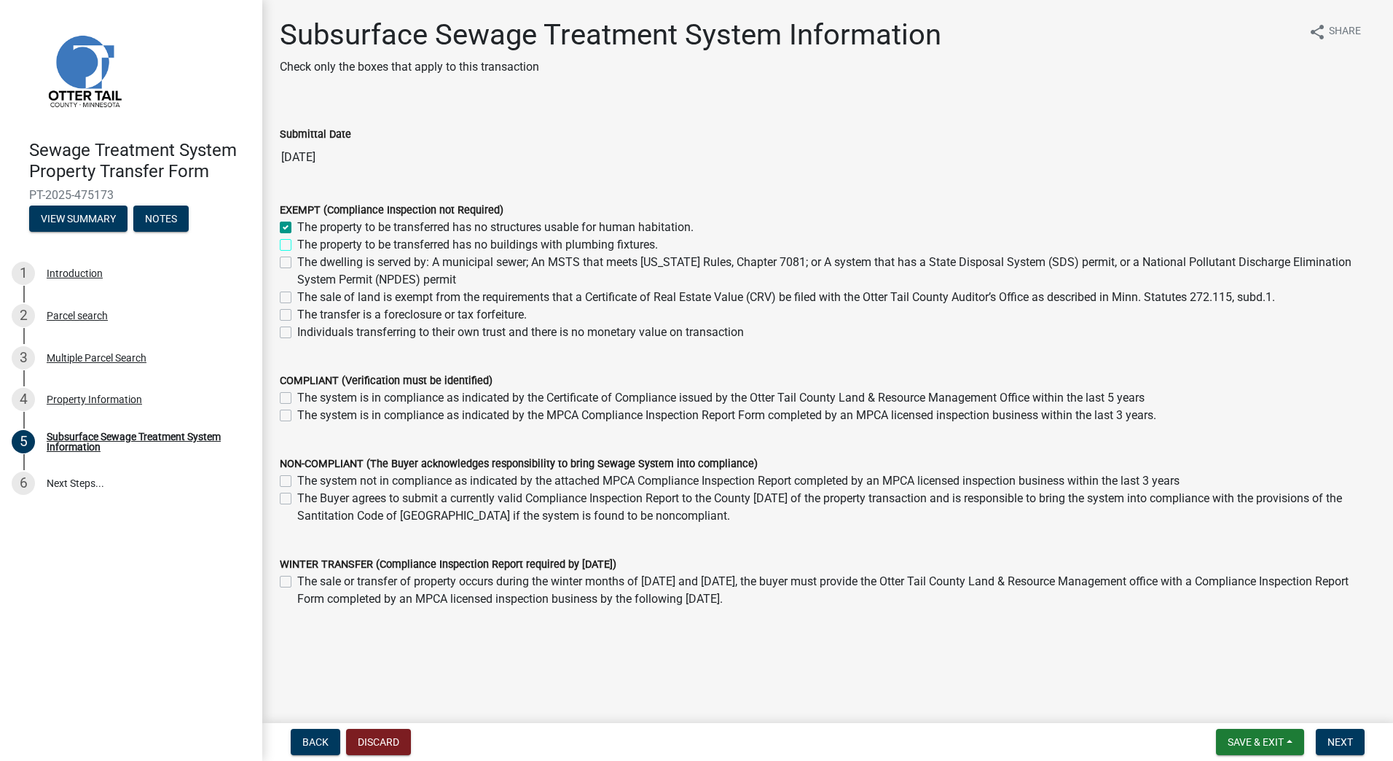
checkbox input "true"
checkbox input "false"
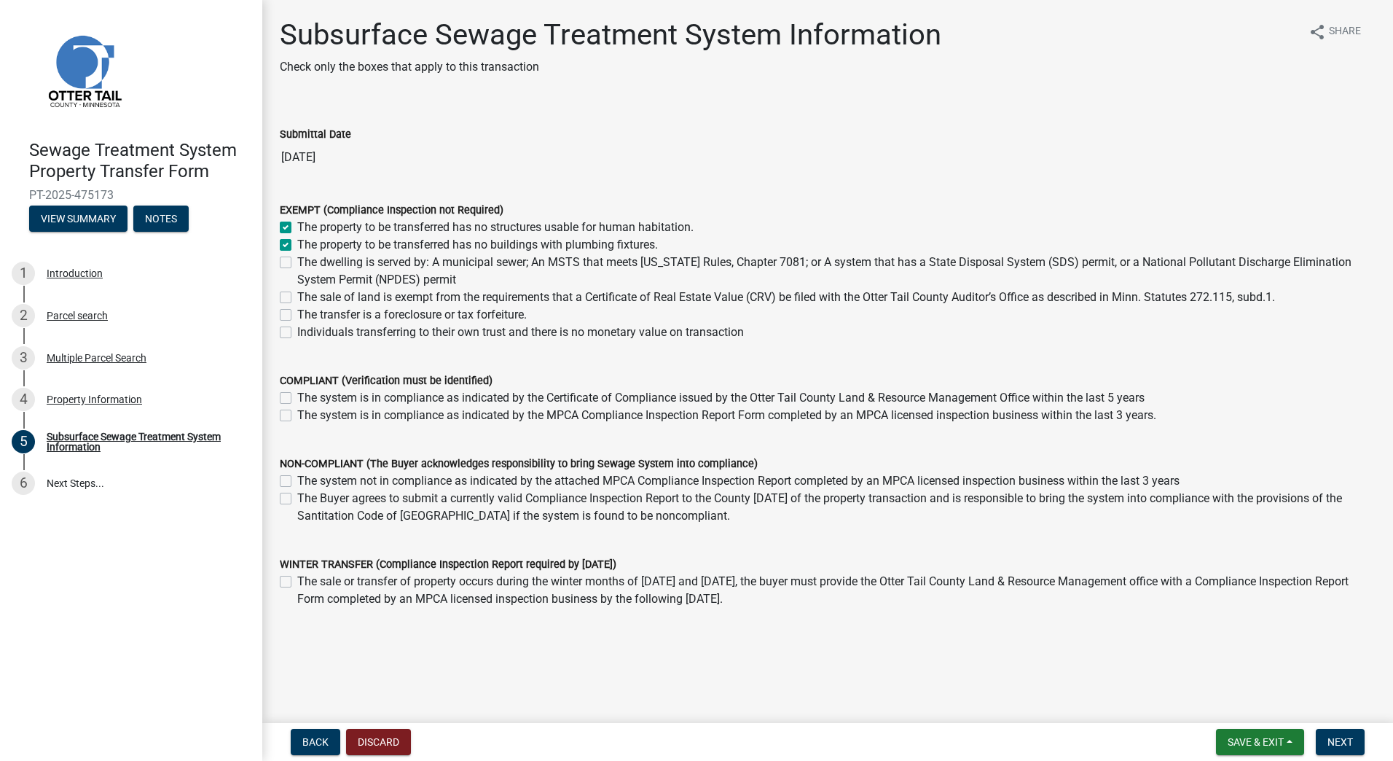
checkbox input "false"
click at [1336, 743] on span "Next" at bounding box center [1340, 742] width 26 height 12
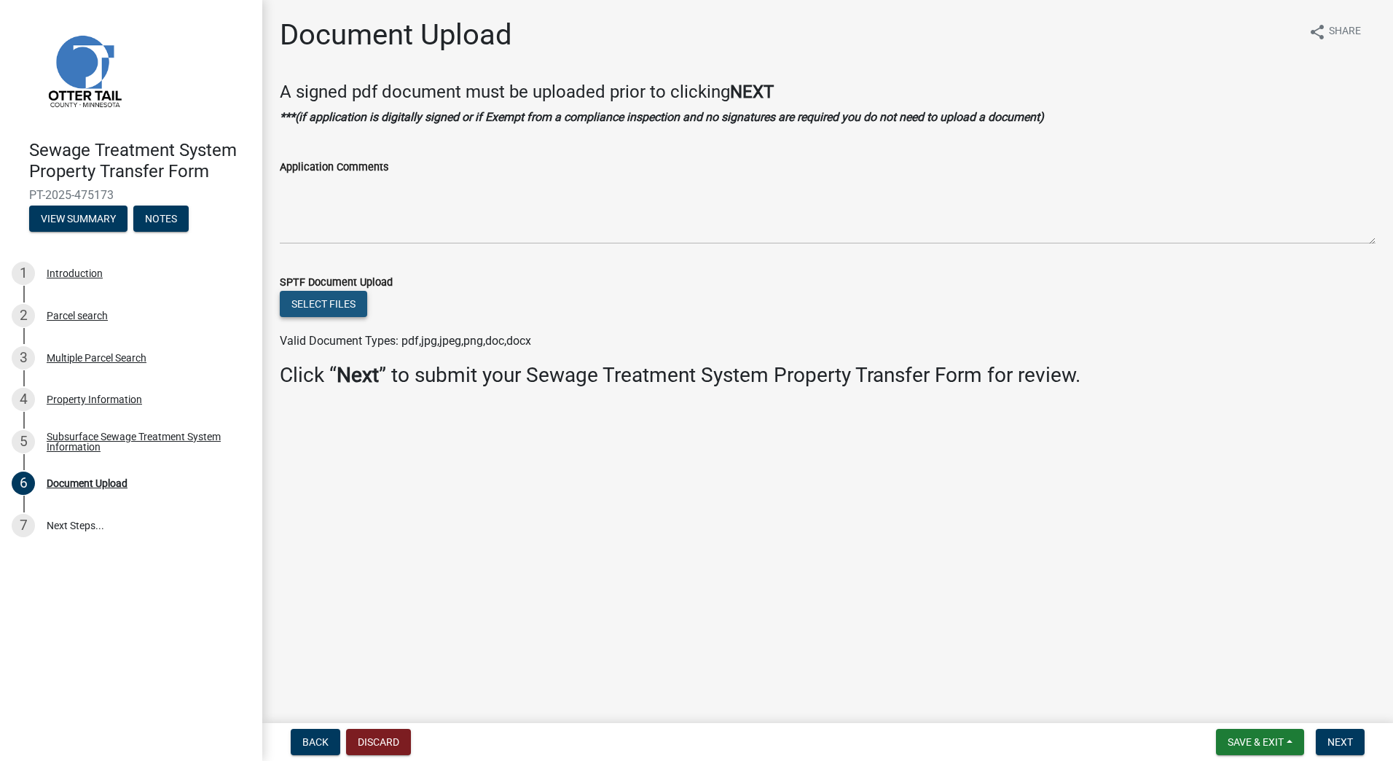
click at [352, 306] on button "Select files" at bounding box center [323, 304] width 87 height 26
click at [83, 445] on div "Subsurface Sewage Treatment System Information" at bounding box center [143, 441] width 192 height 20
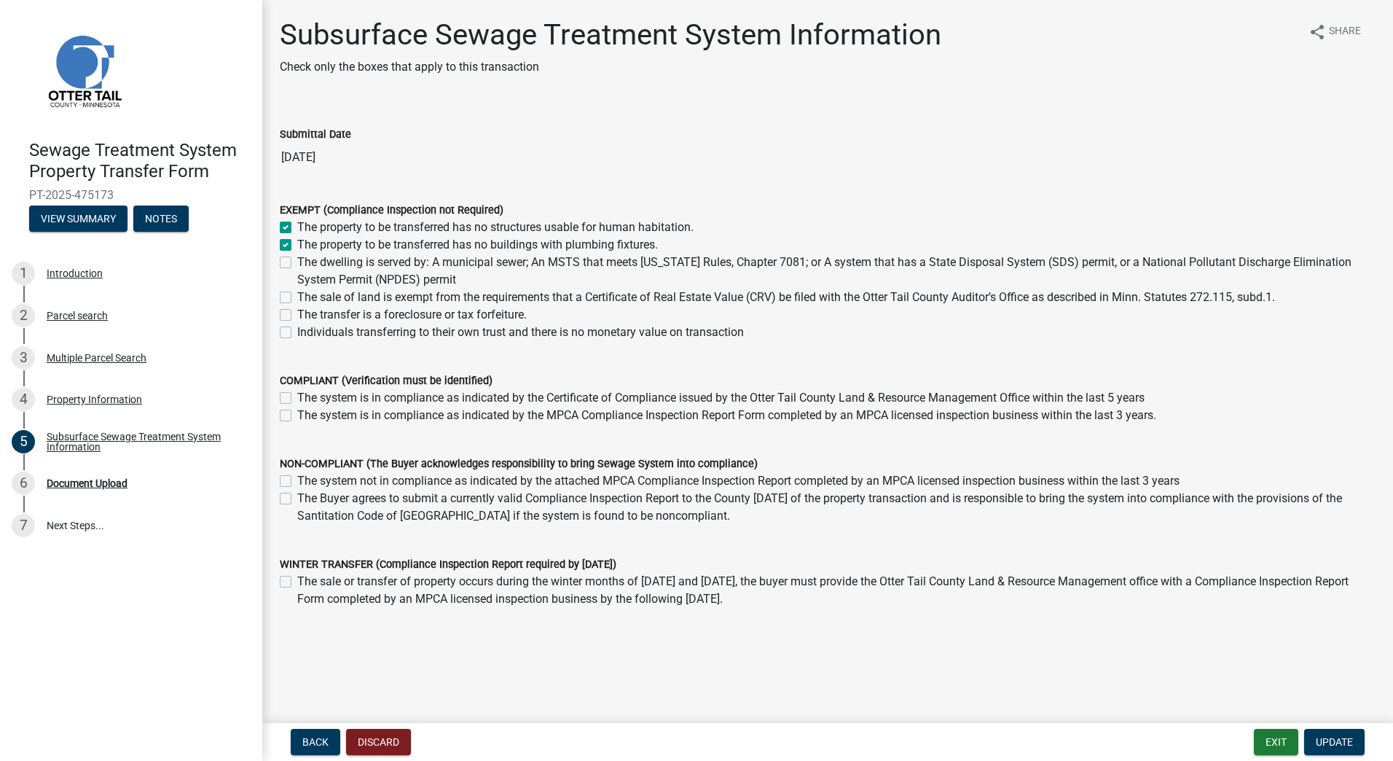
click at [297, 228] on label "The property to be transferred has no structures usable for human habitation." at bounding box center [495, 227] width 396 height 17
click at [297, 228] on input "The property to be transferred has no structures usable for human habitation." at bounding box center [301, 223] width 9 height 9
checkbox input "false"
checkbox input "true"
checkbox input "false"
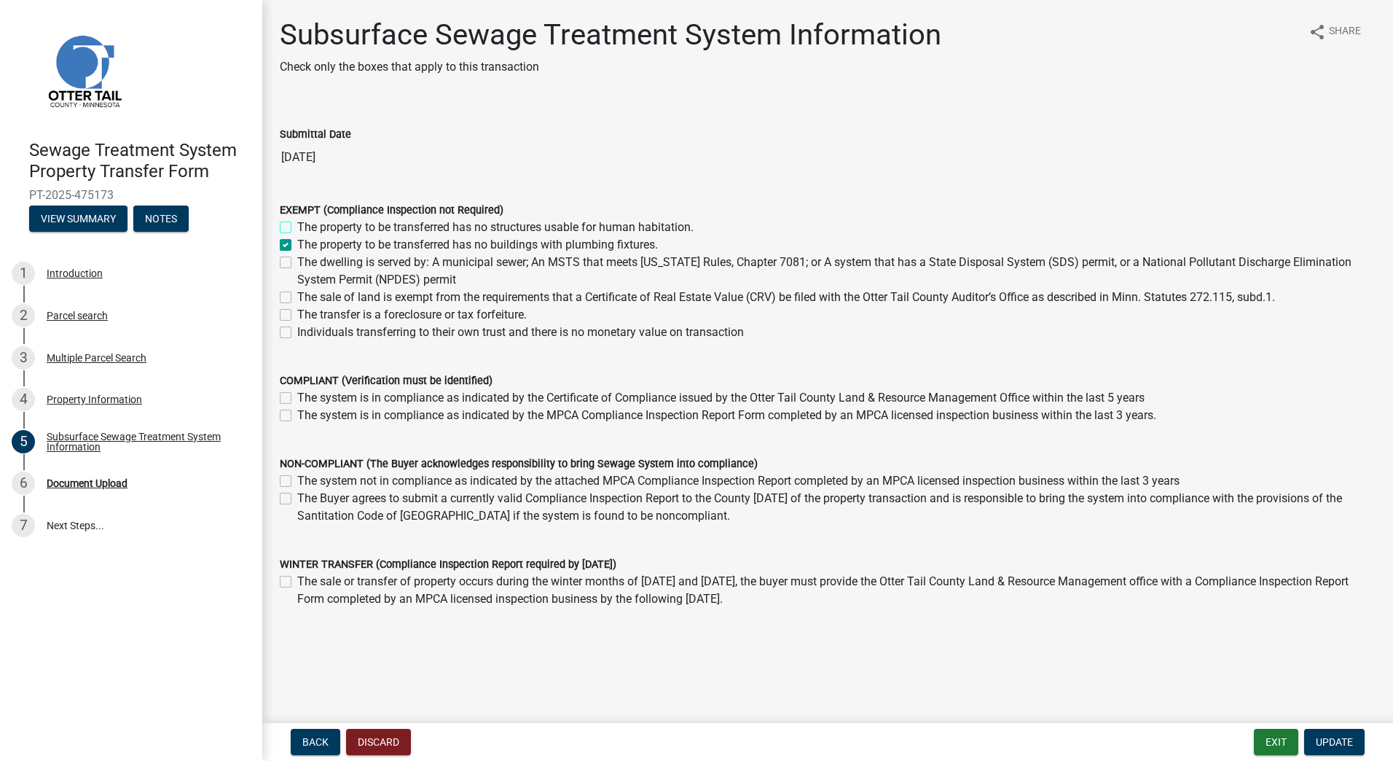
checkbox input "false"
click at [297, 240] on label "The property to be transferred has no buildings with plumbing fixtures." at bounding box center [477, 244] width 361 height 17
click at [297, 240] on input "The property to be transferred has no buildings with plumbing fixtures." at bounding box center [301, 240] width 9 height 9
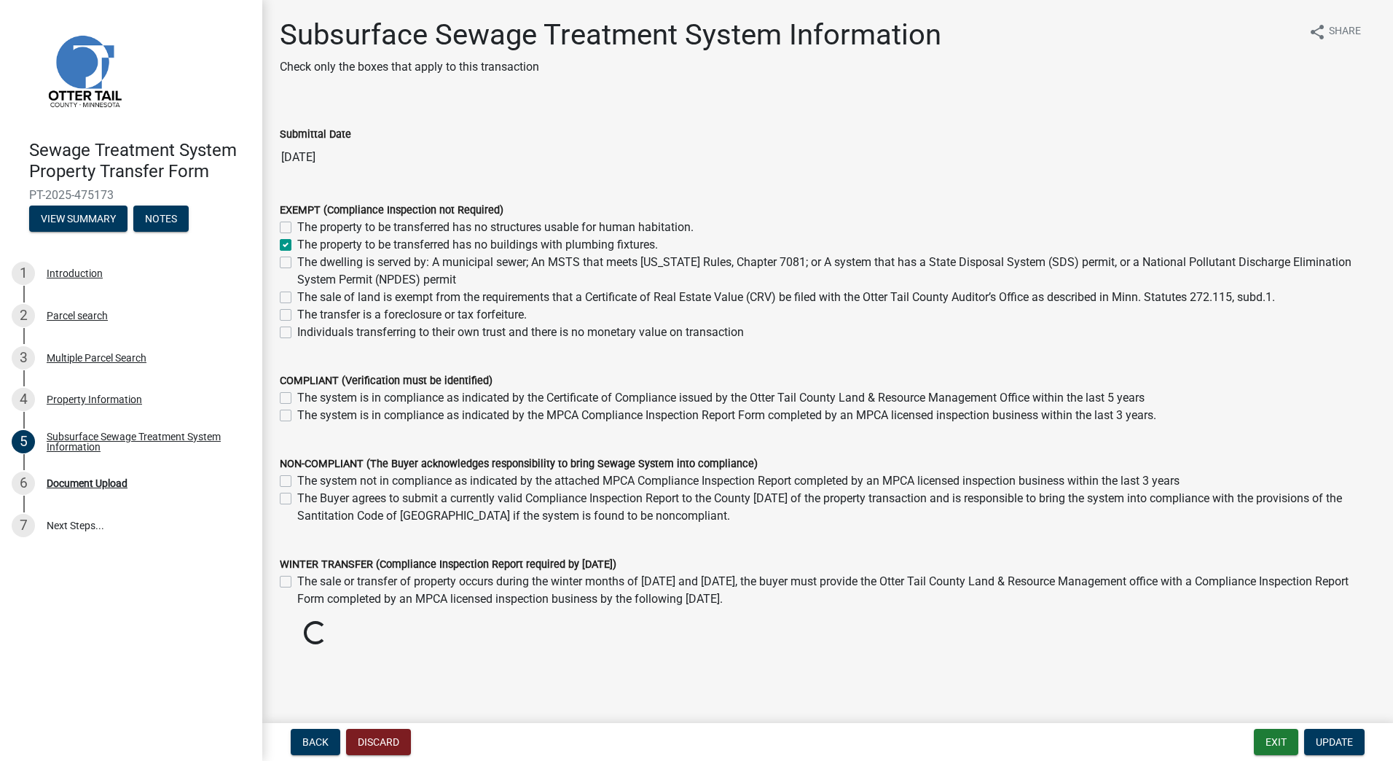
checkbox input "false"
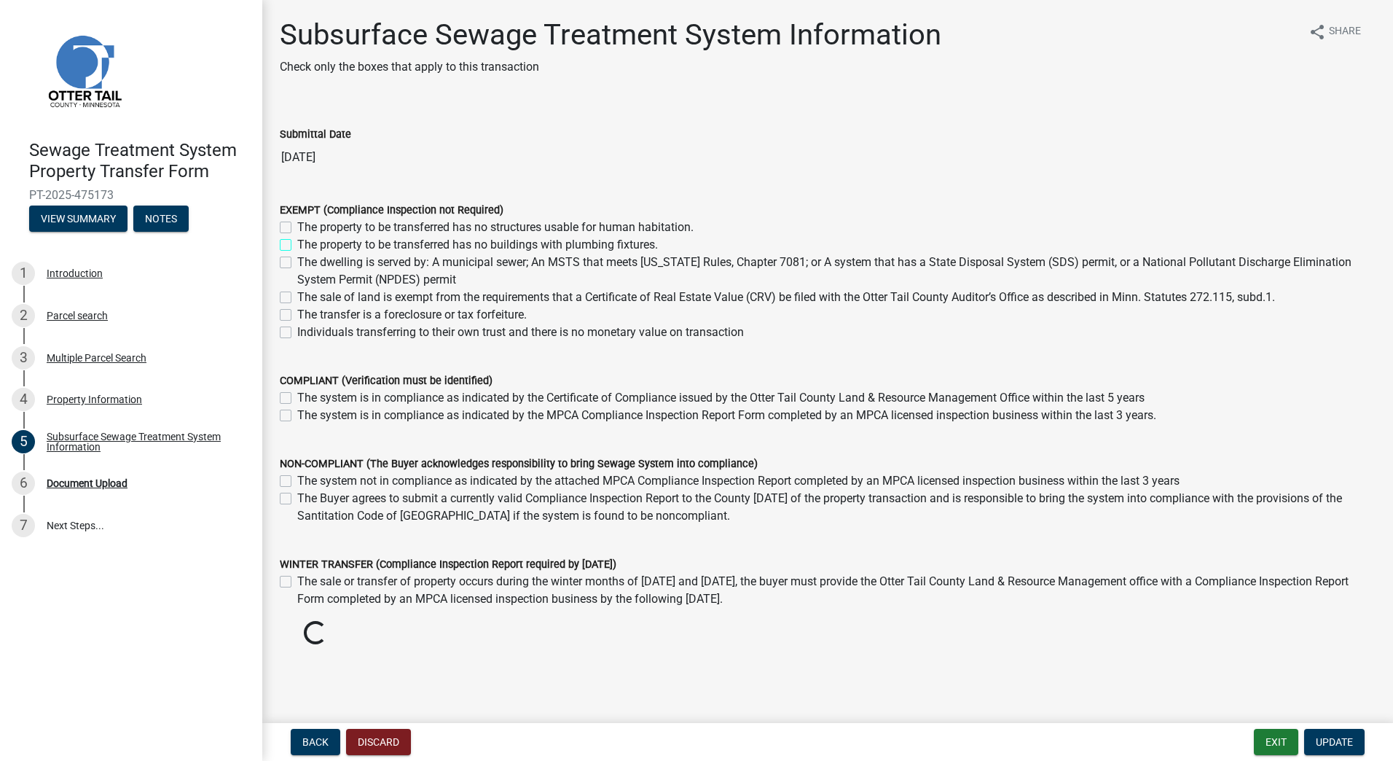
checkbox input "false"
click at [297, 297] on label "The sale of land is exempt from the requirements that a Certificate of Real Est…" at bounding box center [786, 297] width 978 height 17
click at [297, 297] on input "The sale of land is exempt from the requirements that a Certificate of Real Est…" at bounding box center [301, 293] width 9 height 9
checkbox input "true"
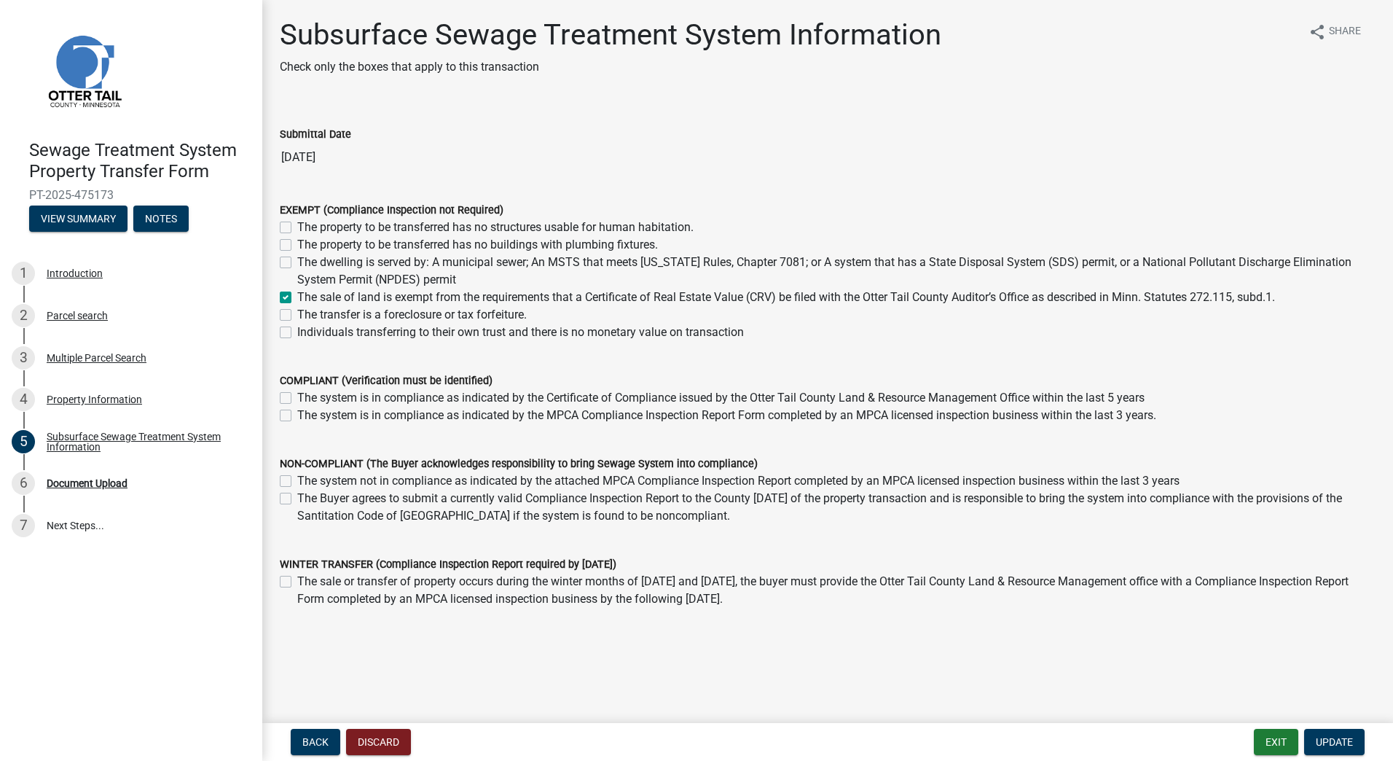
checkbox input "false"
checkbox input "true"
checkbox input "false"
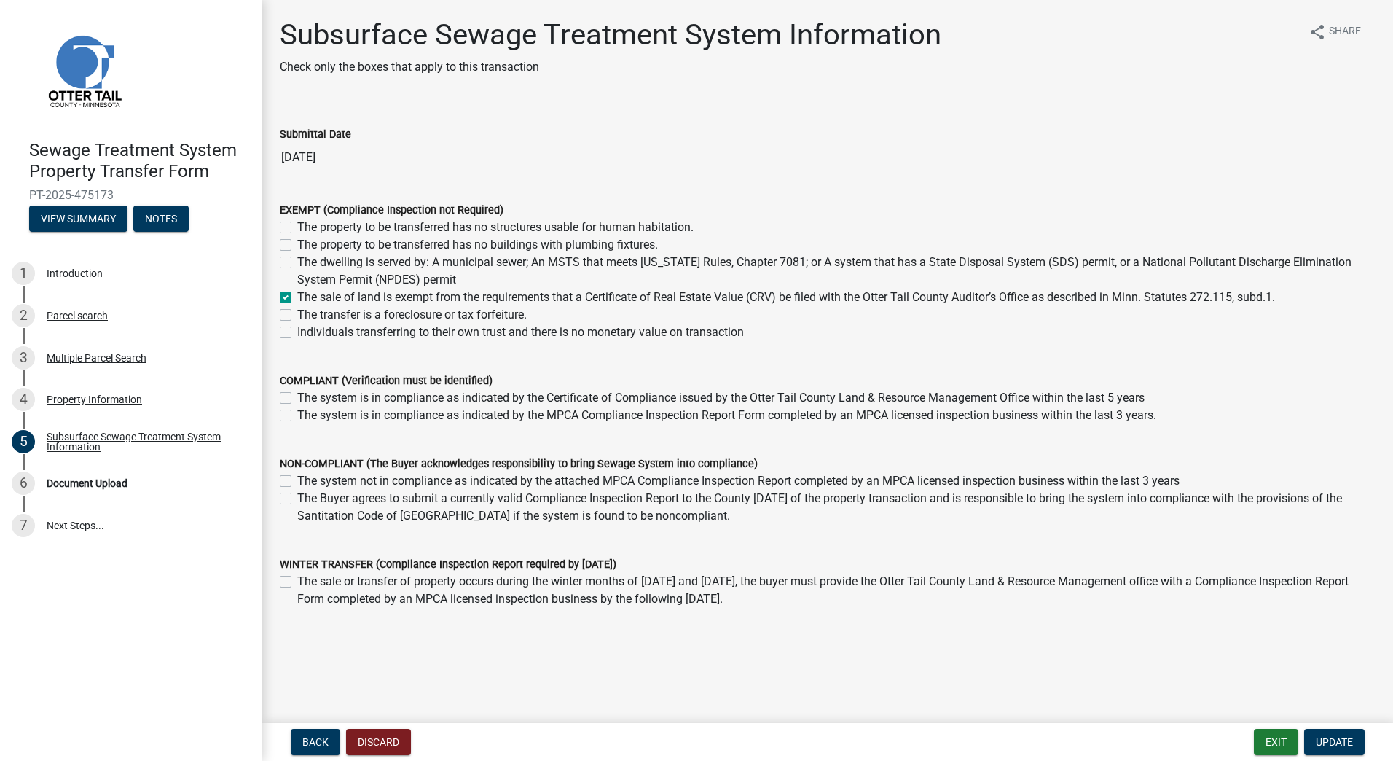
checkbox input "false"
click at [1341, 737] on span "Update" at bounding box center [1334, 742] width 37 height 12
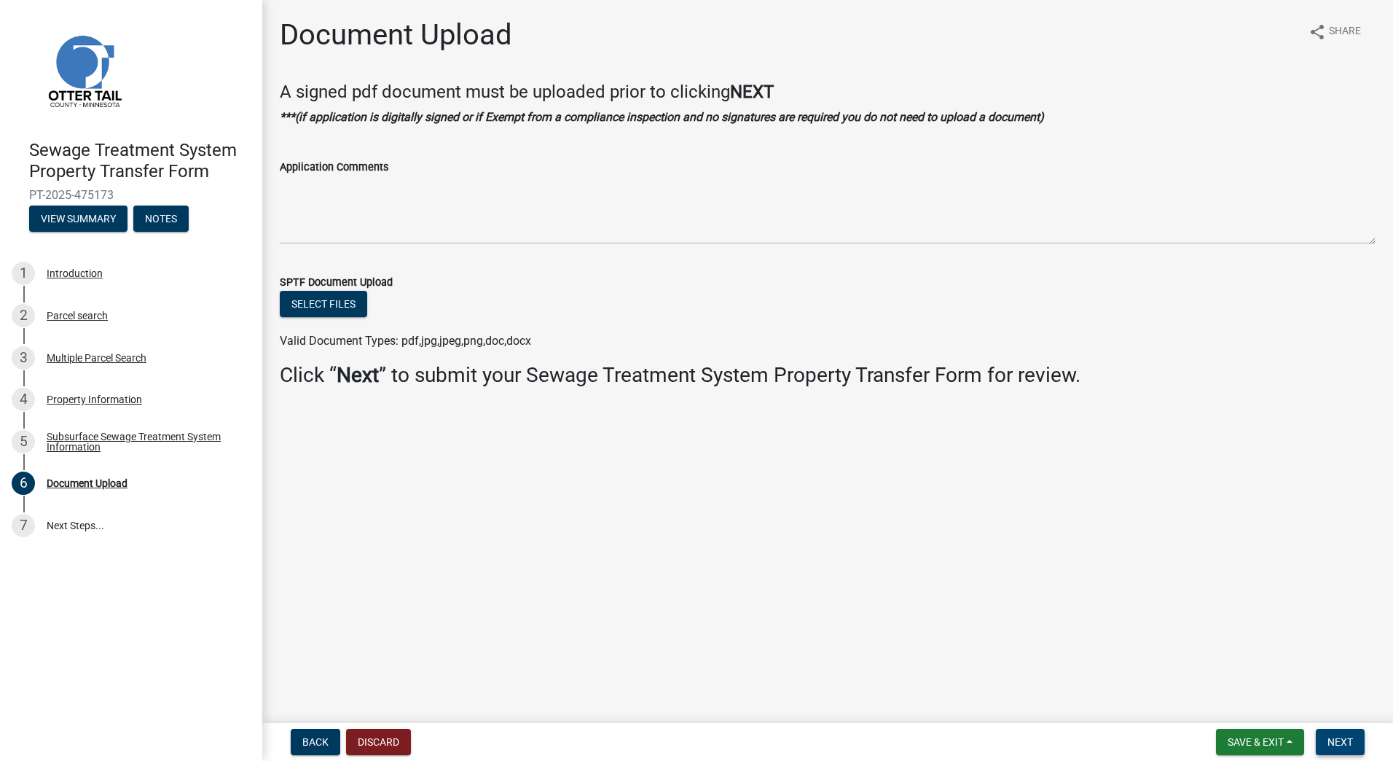
click at [1348, 740] on span "Next" at bounding box center [1340, 742] width 26 height 12
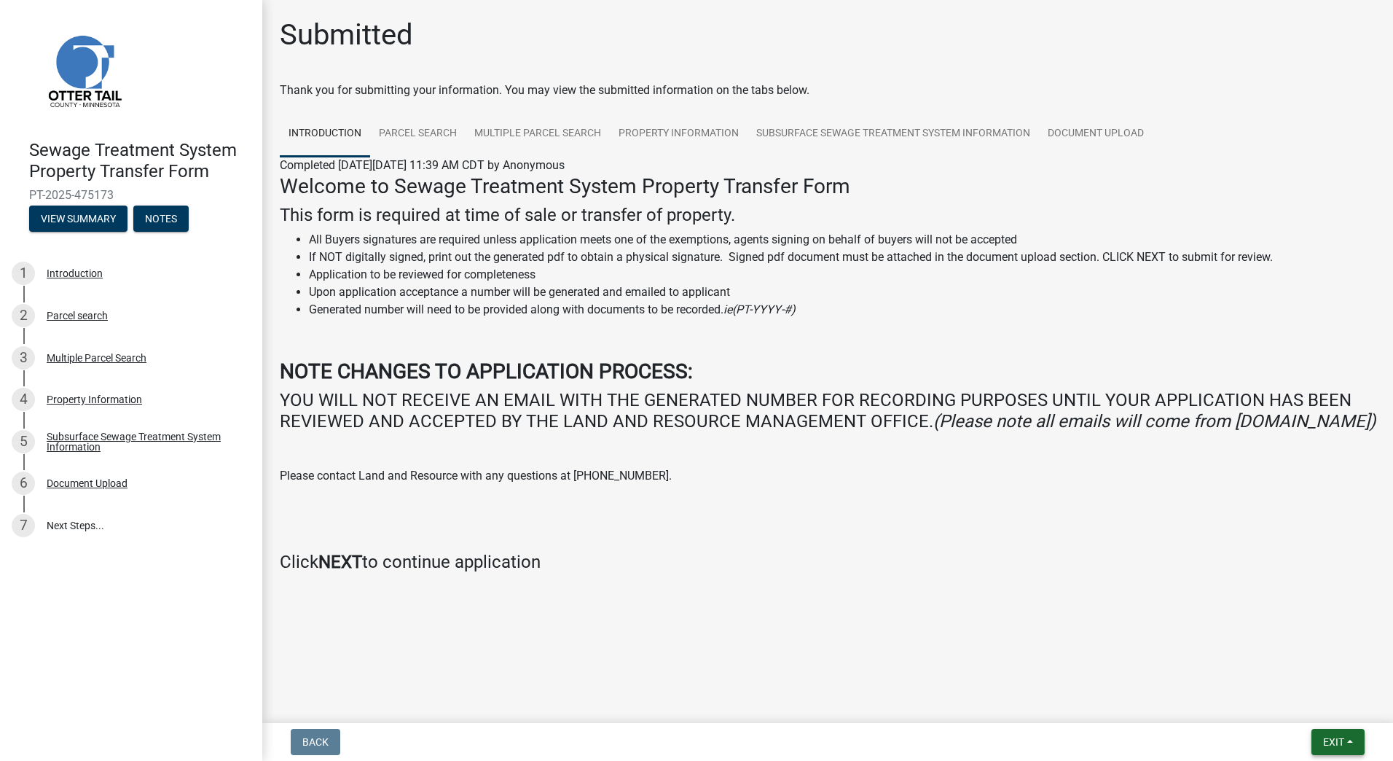
drag, startPoint x: 1343, startPoint y: 739, endPoint x: 1342, endPoint y: 746, distance: 7.3
click at [1343, 740] on span "Exit" at bounding box center [1333, 742] width 21 height 12
click at [1059, 615] on div "Submitted Thank you for submitting your information. You may view the submitted…" at bounding box center [828, 315] width 1118 height 597
drag, startPoint x: 678, startPoint y: 511, endPoint x: 734, endPoint y: 487, distance: 60.8
click at [734, 487] on div "Welcome to Sewage Treatment System Property Transfer Form This form is required…" at bounding box center [828, 373] width 1096 height 399
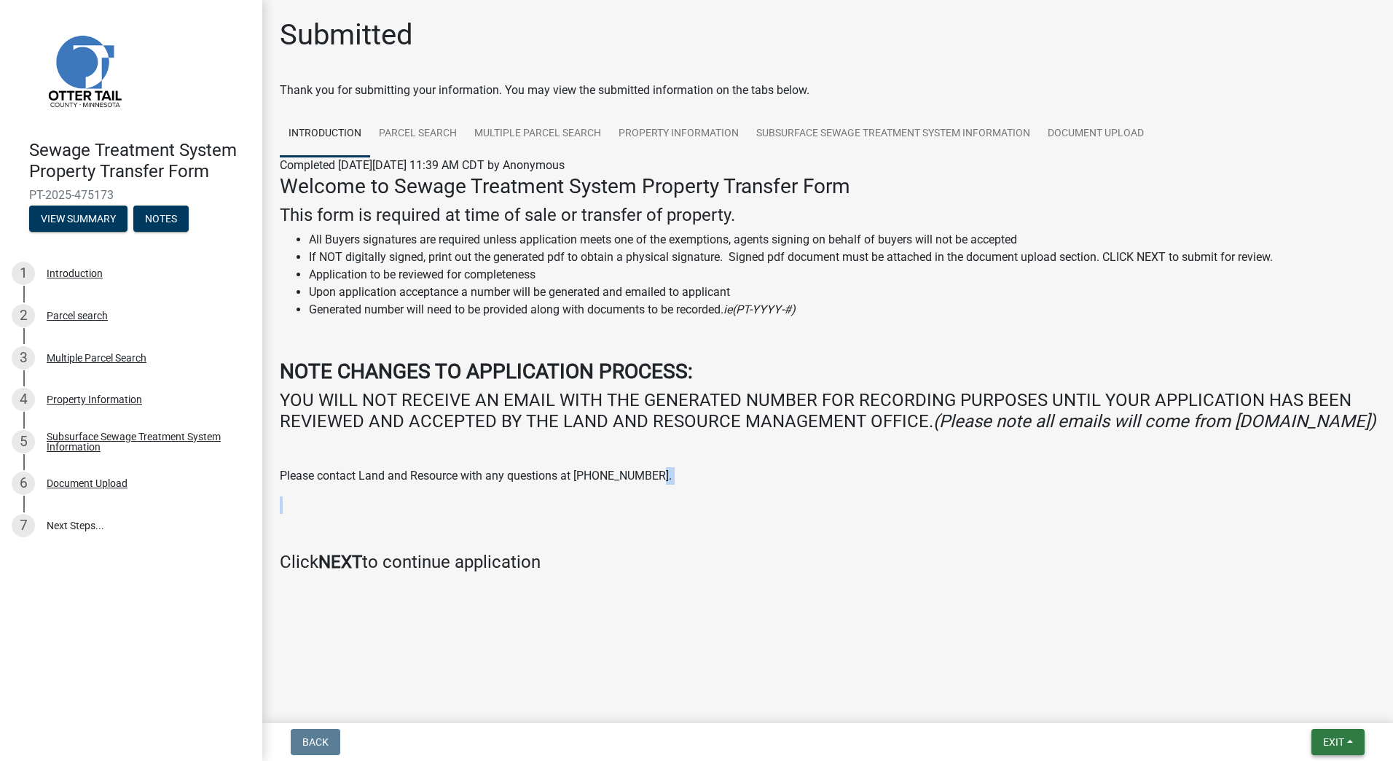
click at [1333, 745] on span "Exit" at bounding box center [1333, 742] width 21 height 12
click at [1303, 699] on button "Save & Exit" at bounding box center [1306, 703] width 117 height 35
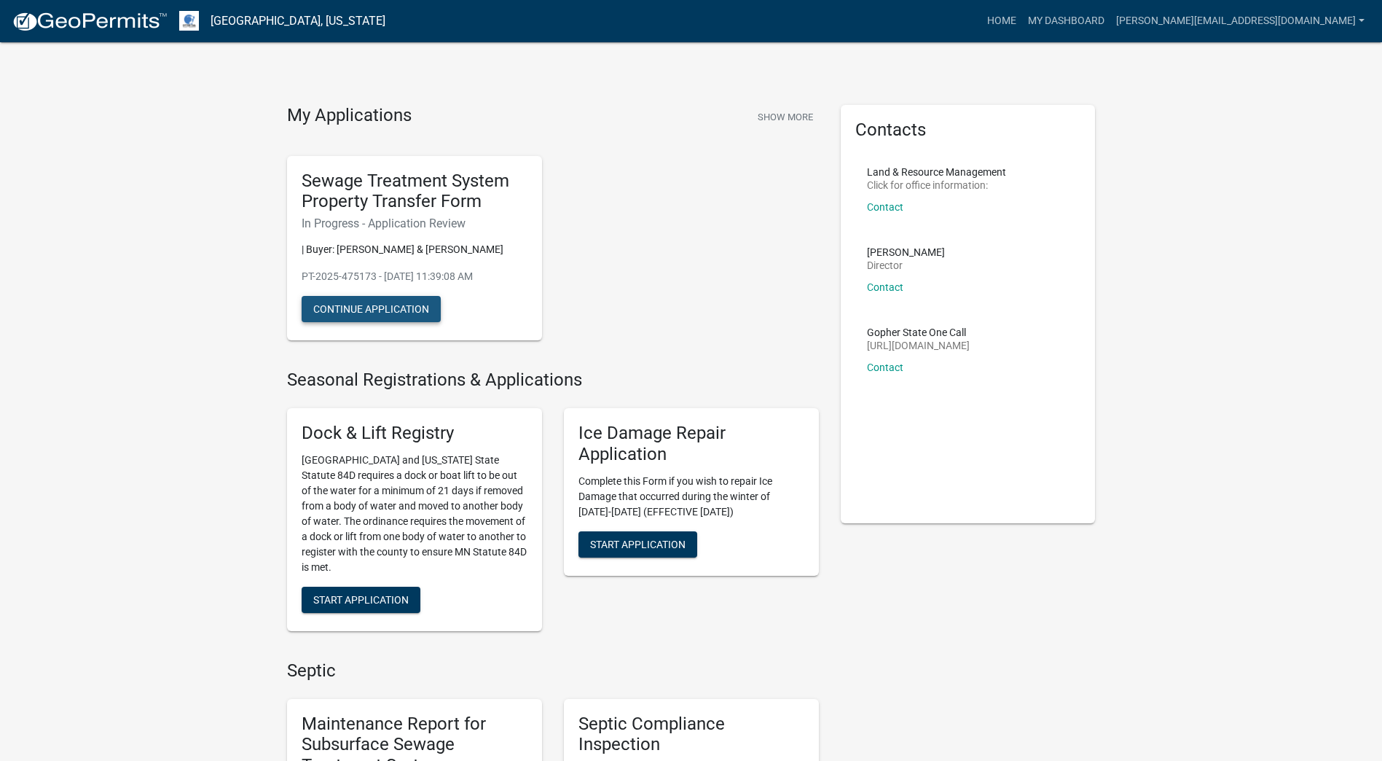
click at [396, 304] on button "Continue Application" at bounding box center [371, 309] width 139 height 26
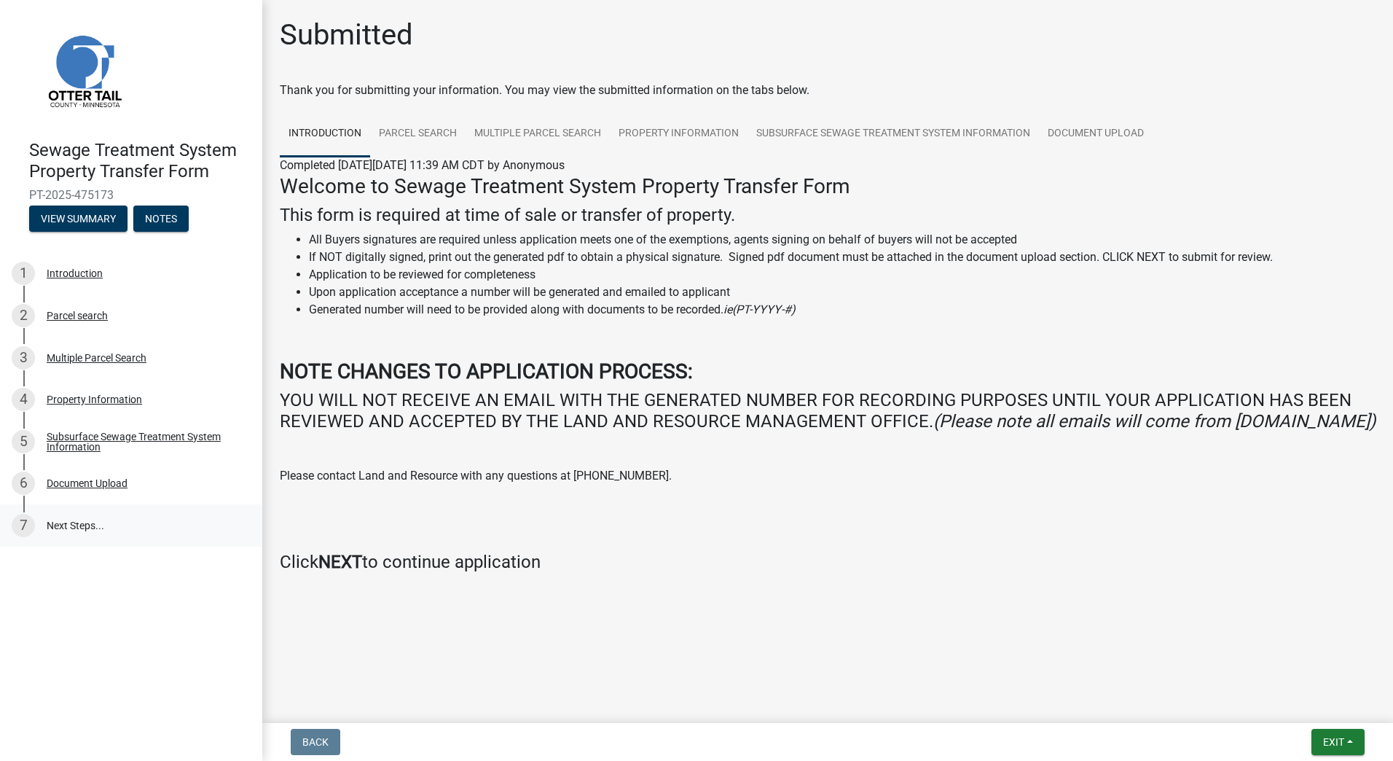
click at [86, 527] on link "7 Next Steps..." at bounding box center [131, 525] width 262 height 42
click at [104, 220] on button "View Summary" at bounding box center [78, 218] width 98 height 26
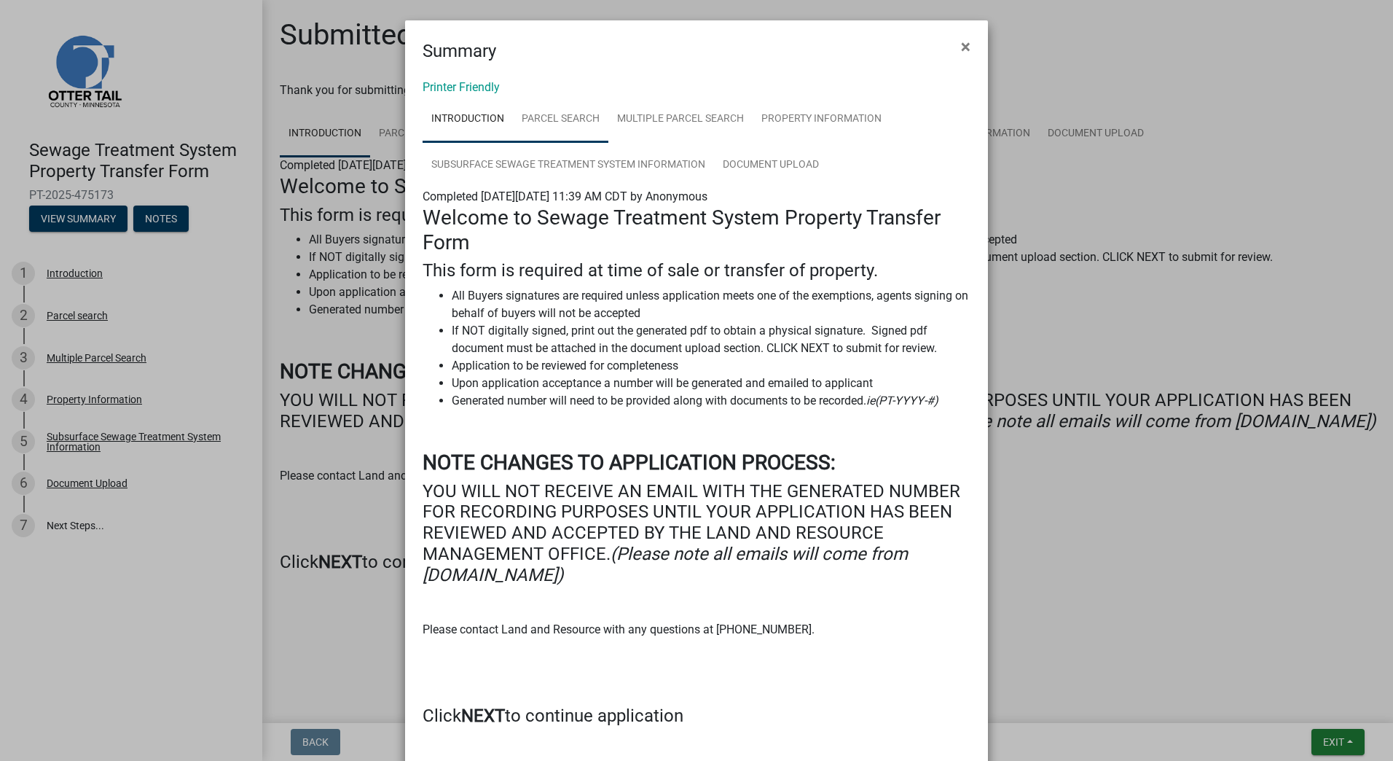
click at [562, 114] on link "Parcel search" at bounding box center [560, 119] width 95 height 47
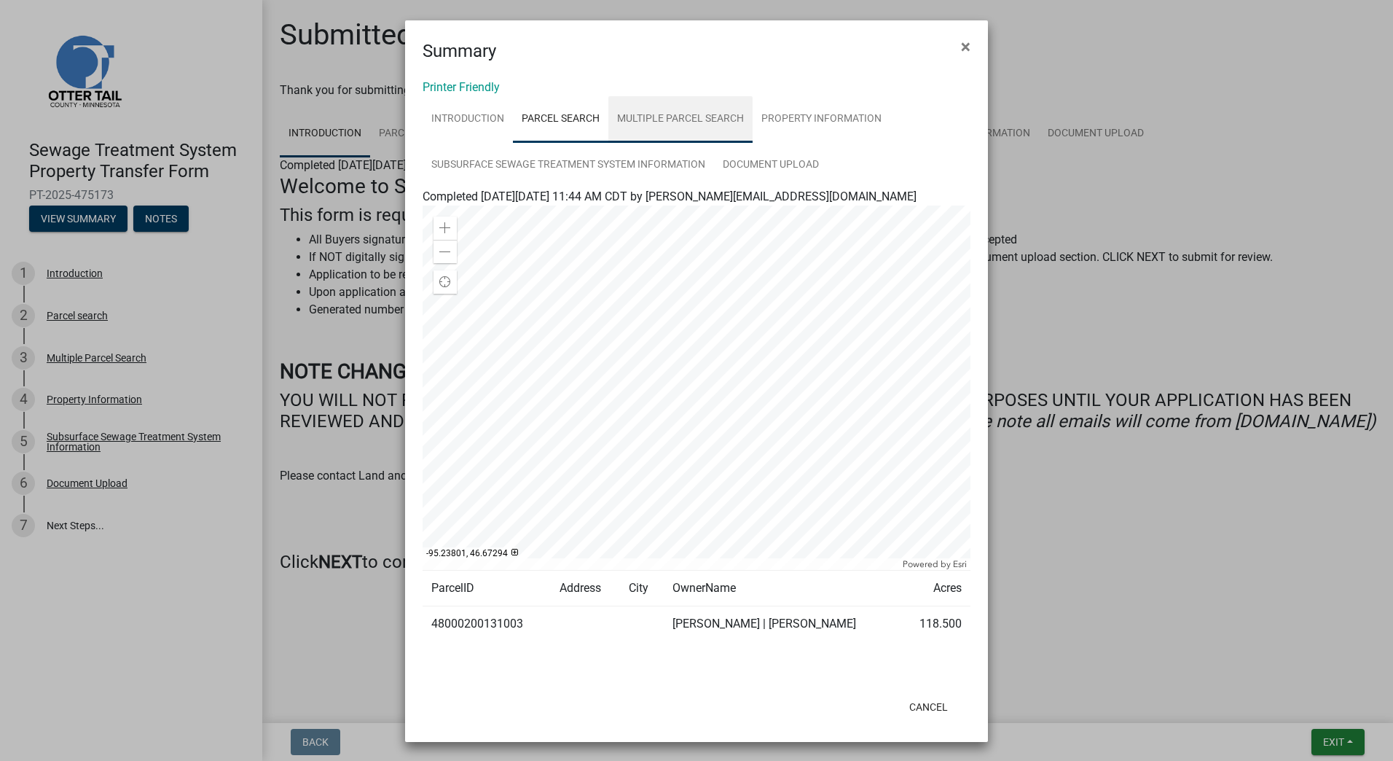
click at [720, 119] on link "Multiple Parcel Search" at bounding box center [680, 119] width 144 height 47
click at [787, 119] on link "Property Information" at bounding box center [822, 119] width 138 height 47
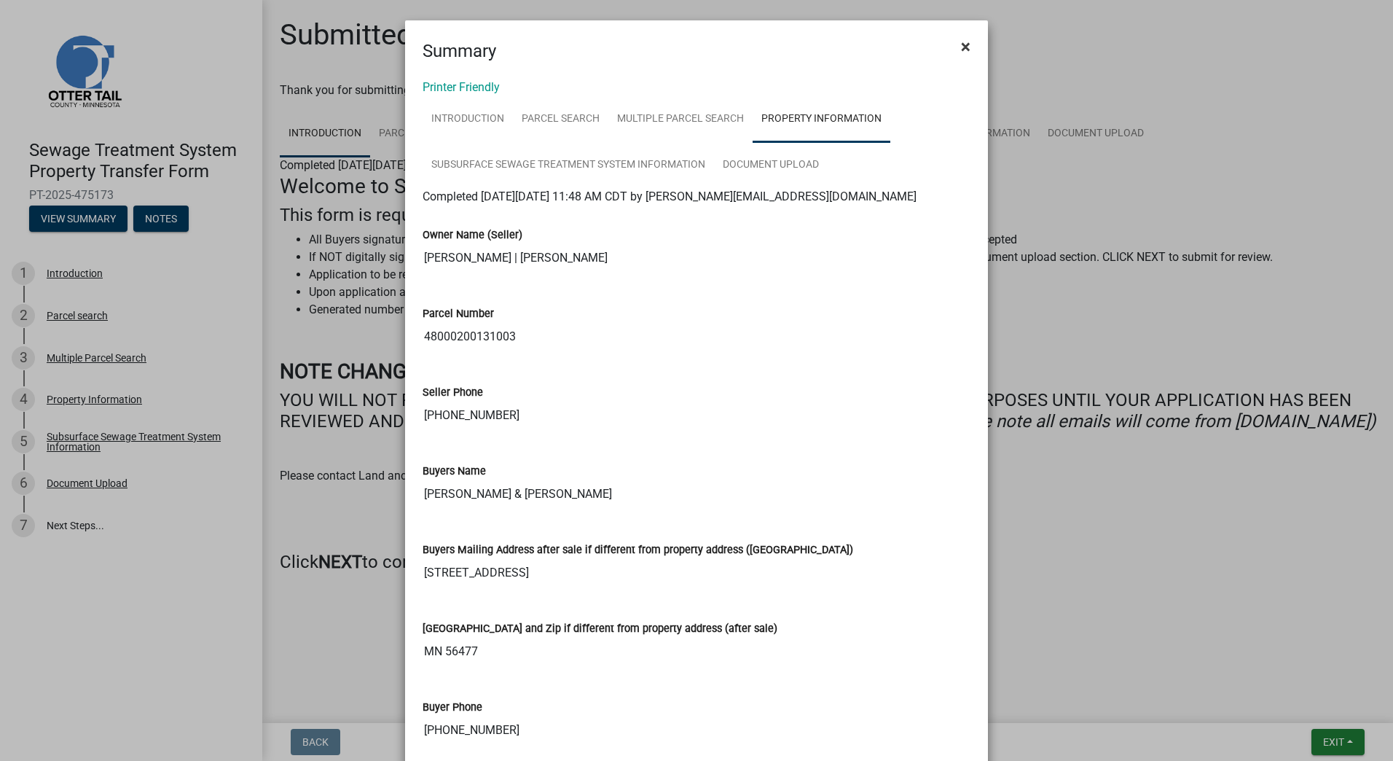
click at [961, 49] on span "×" at bounding box center [965, 46] width 9 height 20
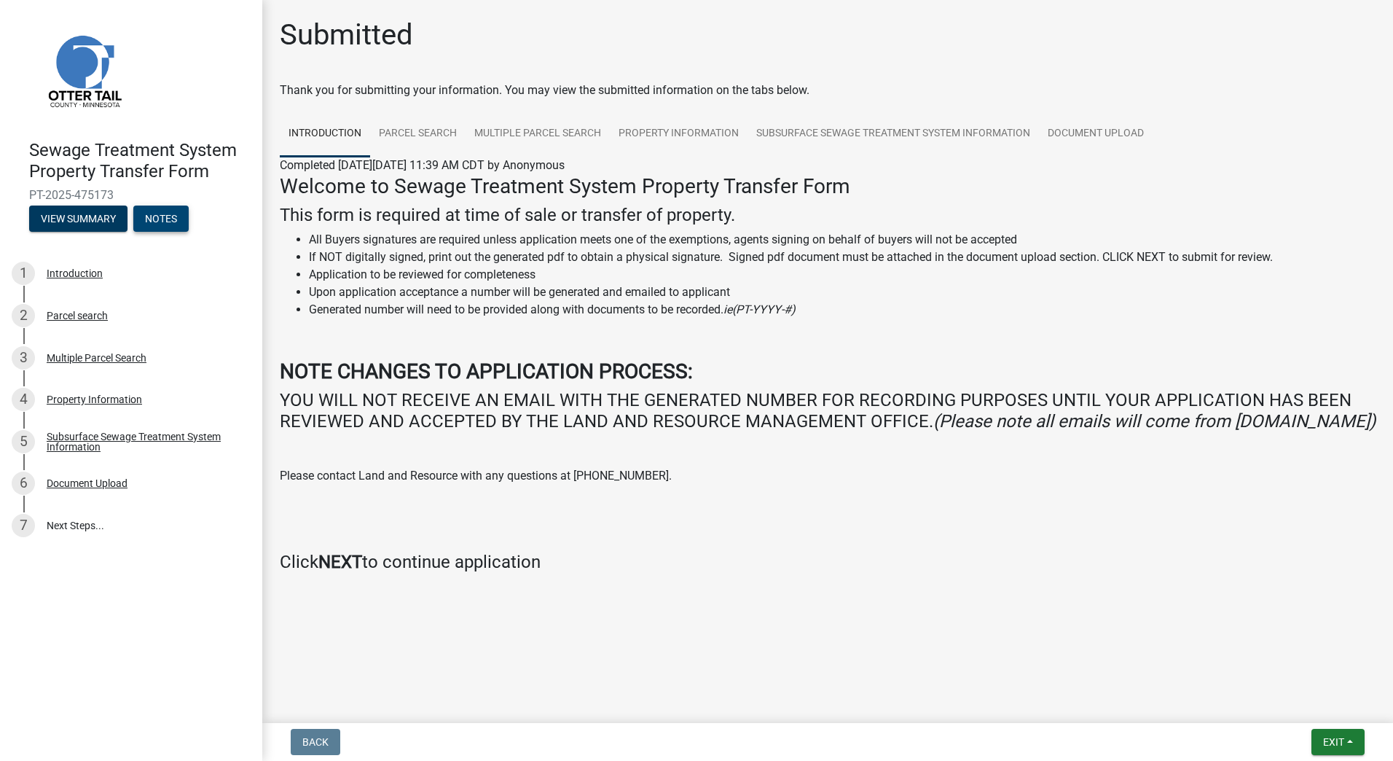
click at [181, 217] on button "Notes" at bounding box center [160, 218] width 55 height 26
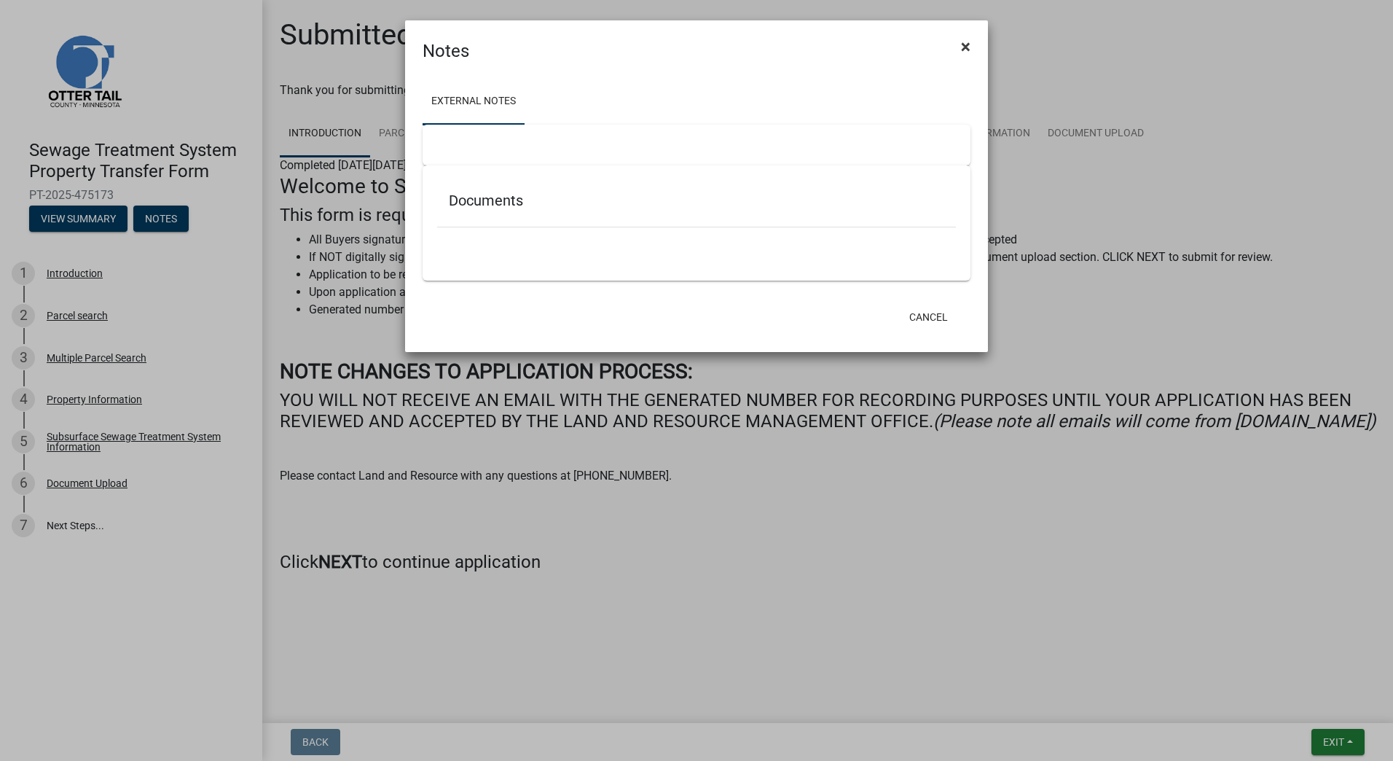
click at [965, 44] on span "×" at bounding box center [965, 46] width 9 height 20
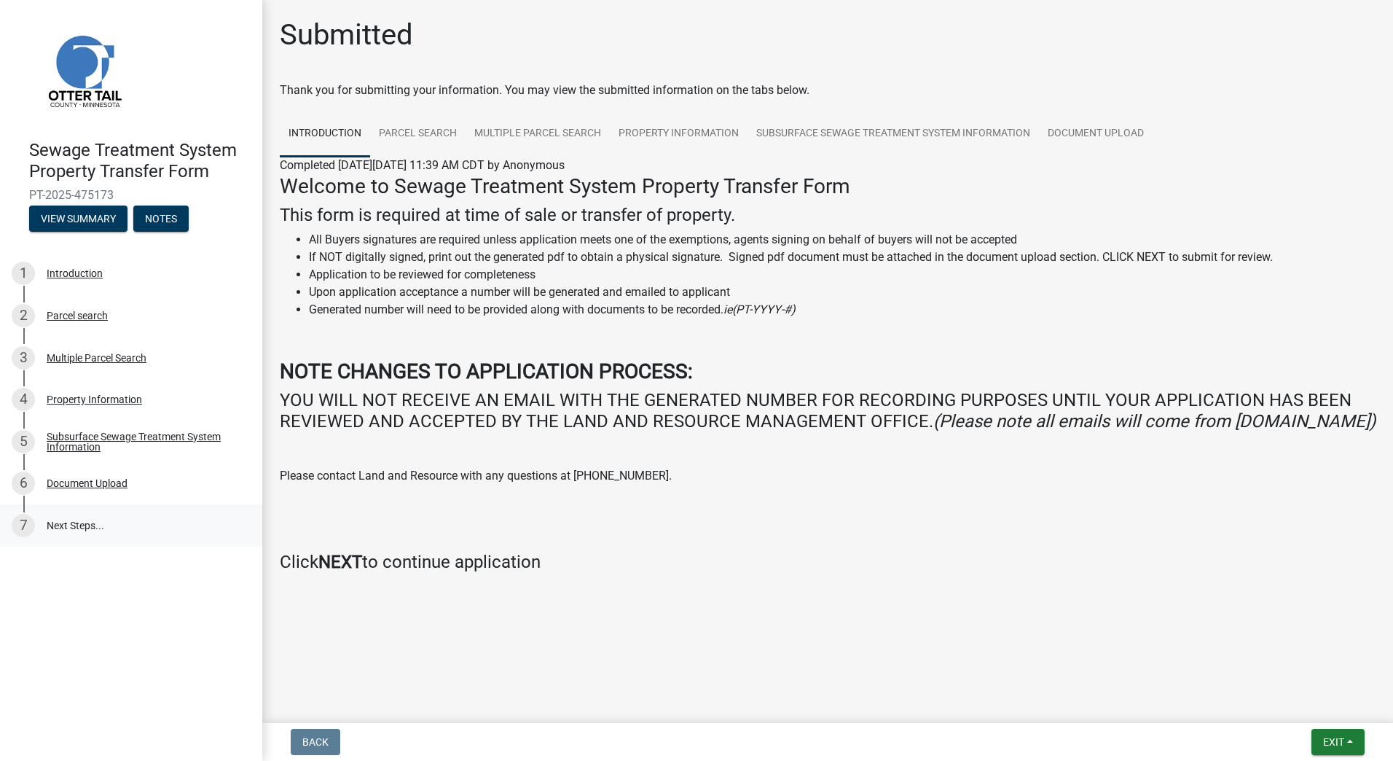
click at [87, 526] on link "7 Next Steps..." at bounding box center [131, 525] width 262 height 42
click at [1348, 739] on button "Exit" at bounding box center [1337, 742] width 53 height 26
click at [1295, 702] on button "Save & Exit" at bounding box center [1306, 703] width 117 height 35
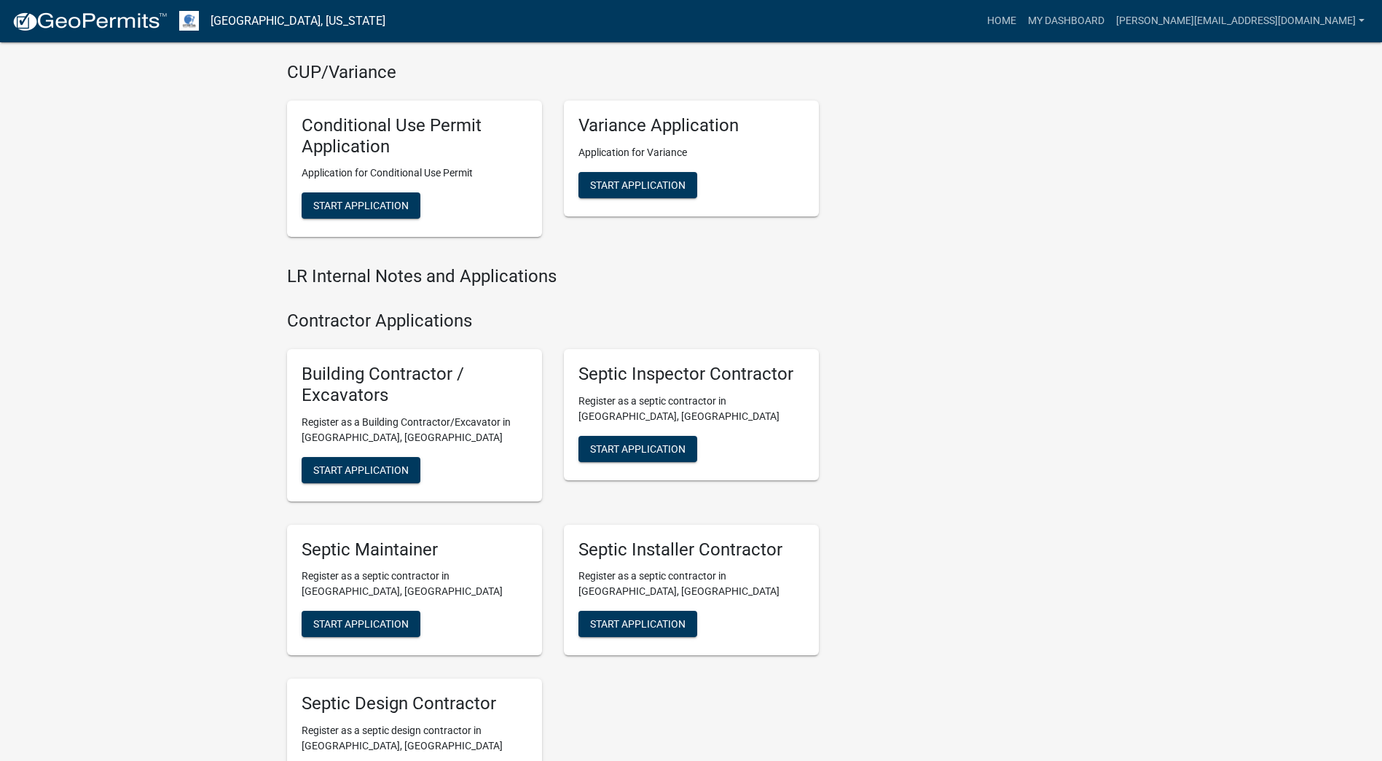
scroll to position [1595, 0]
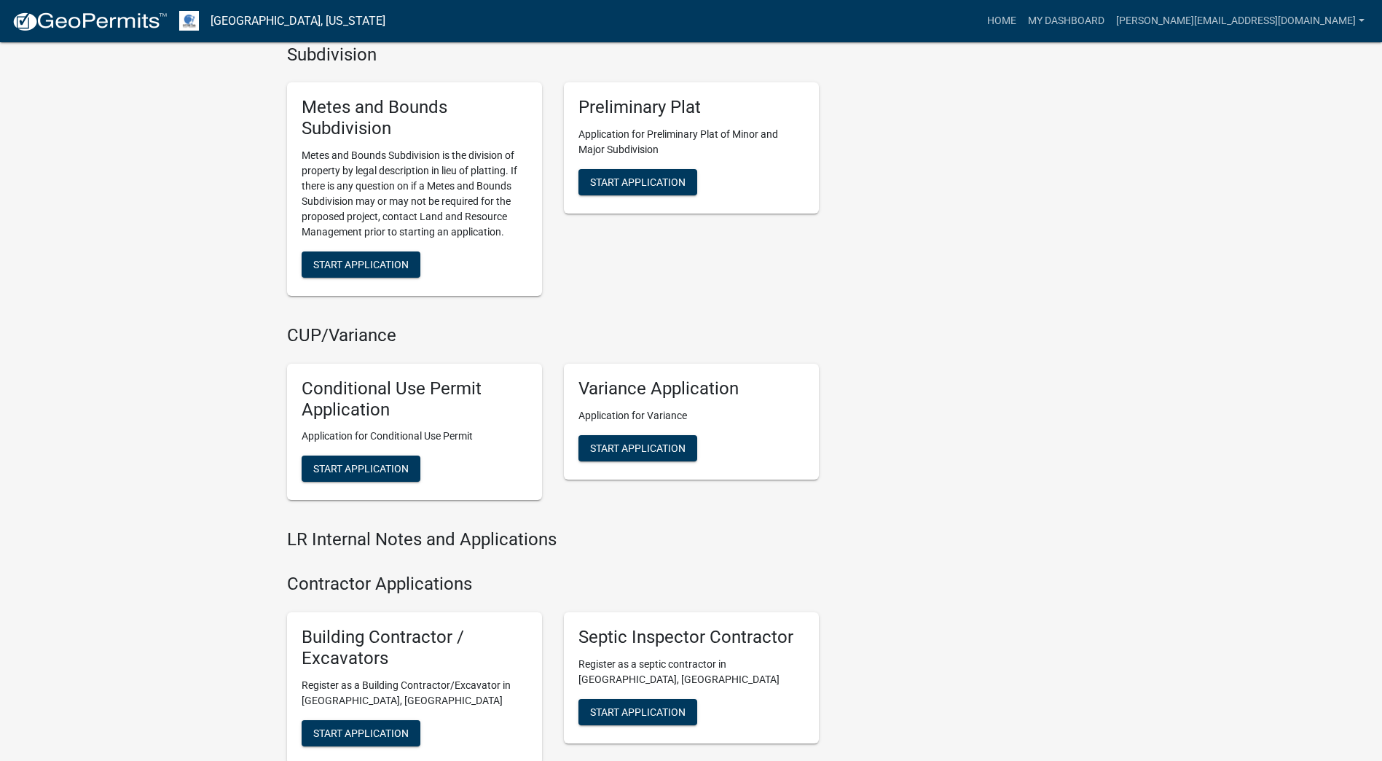
drag, startPoint x: 946, startPoint y: 275, endPoint x: 973, endPoint y: 241, distance: 43.6
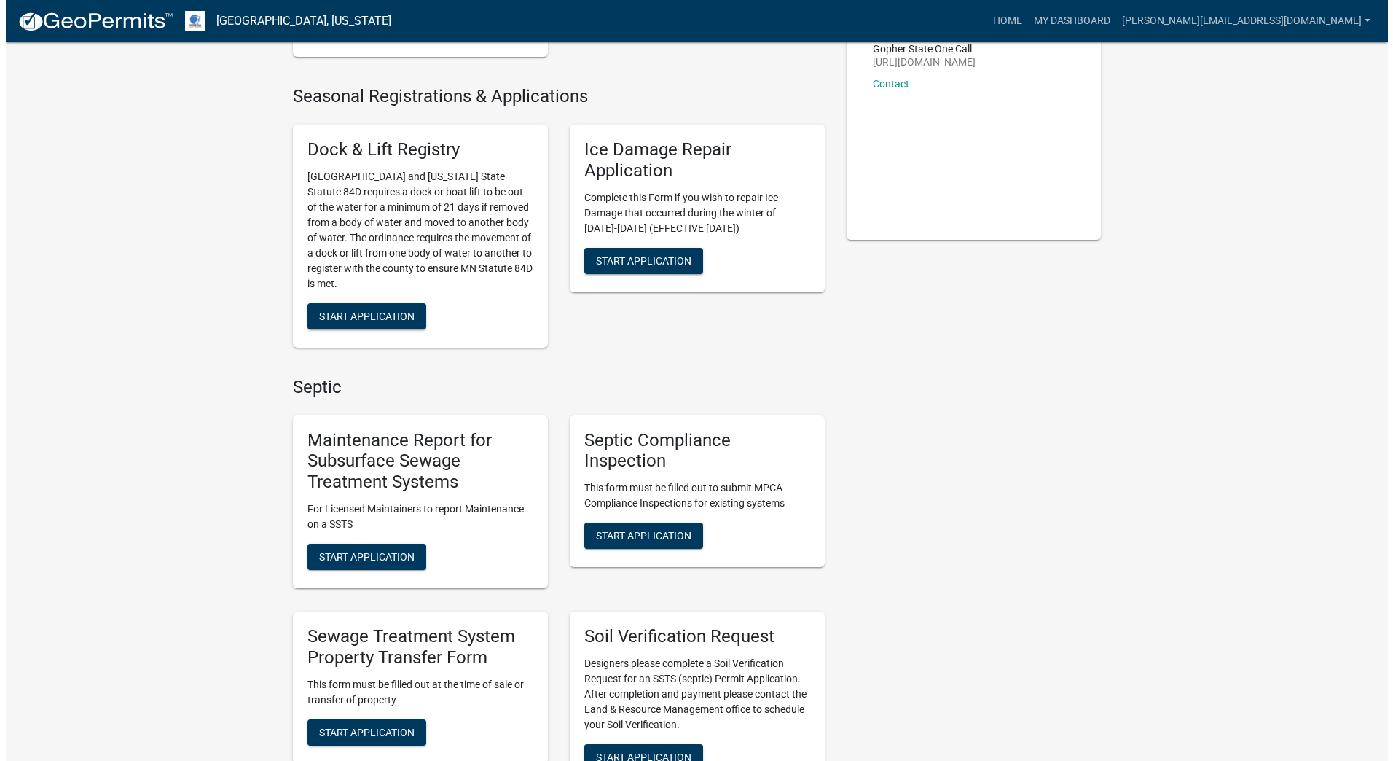
scroll to position [0, 0]
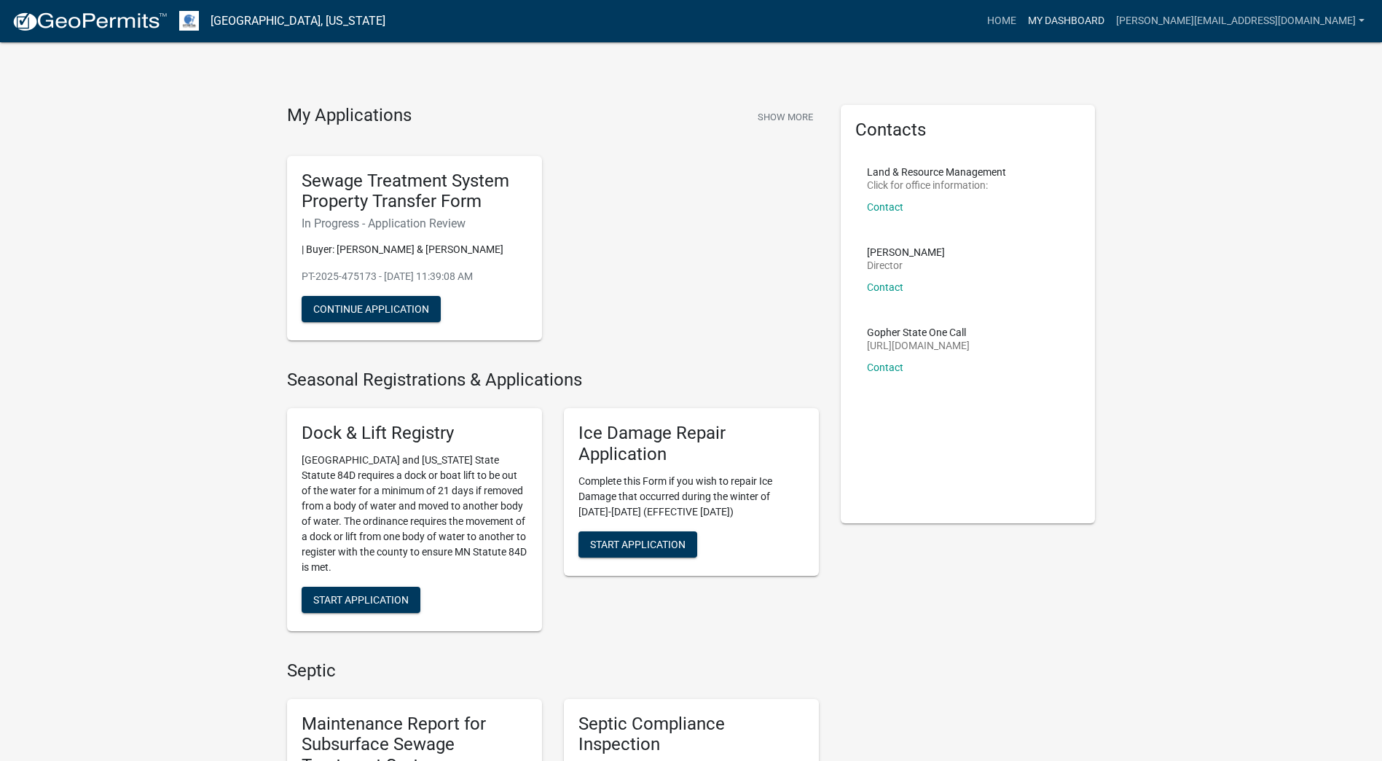
click at [1110, 20] on link "My Dashboard" at bounding box center [1066, 21] width 88 height 28
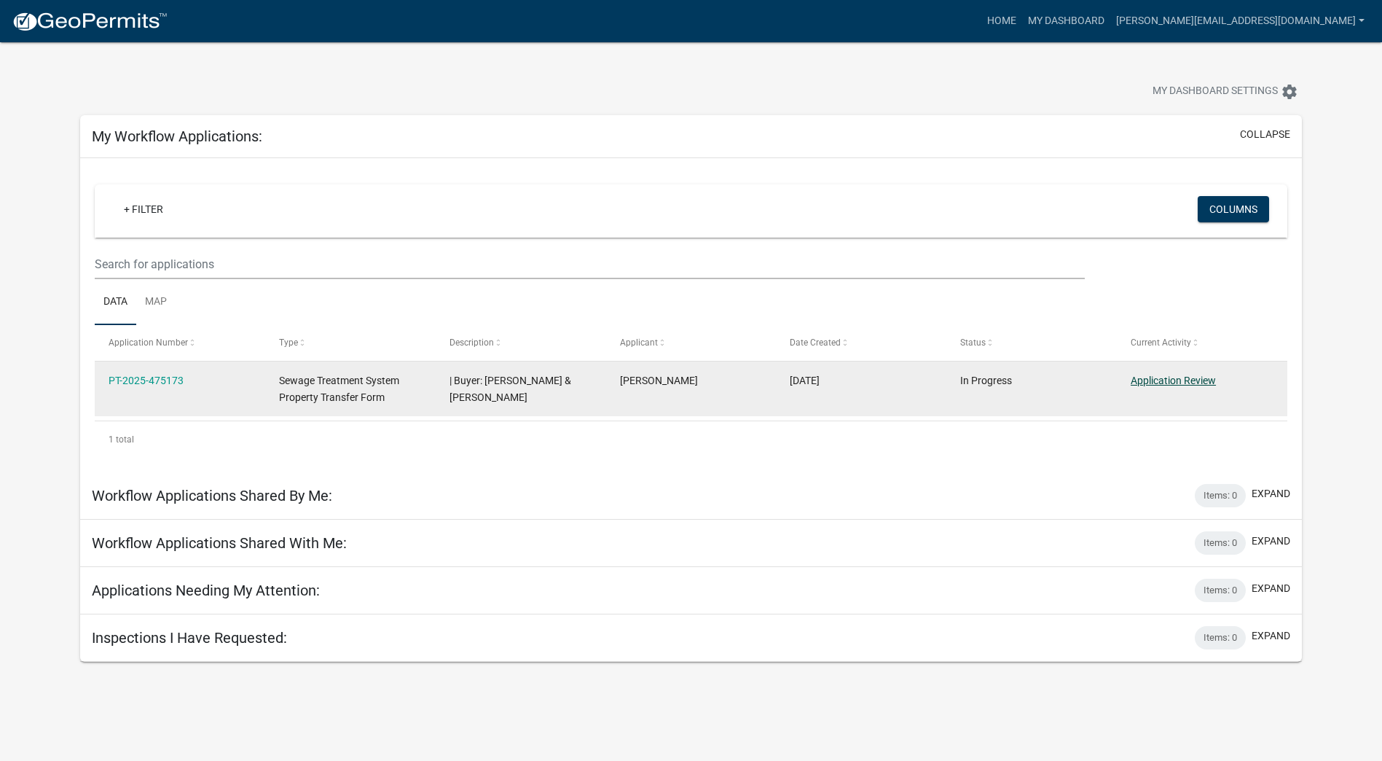
click at [1173, 380] on link "Application Review" at bounding box center [1173, 380] width 85 height 12
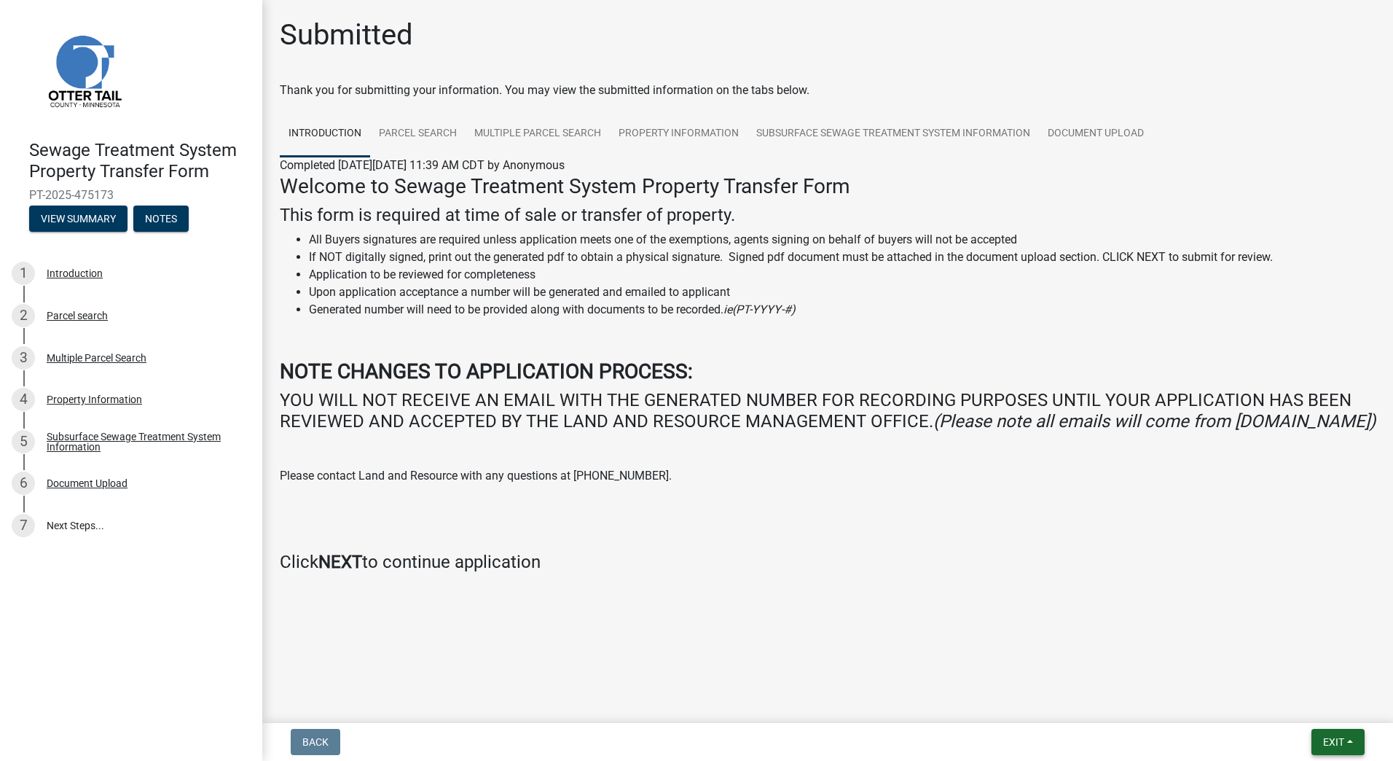
click at [1350, 743] on button "Exit" at bounding box center [1337, 742] width 53 height 26
click at [1331, 708] on button "Save & Exit" at bounding box center [1306, 703] width 117 height 35
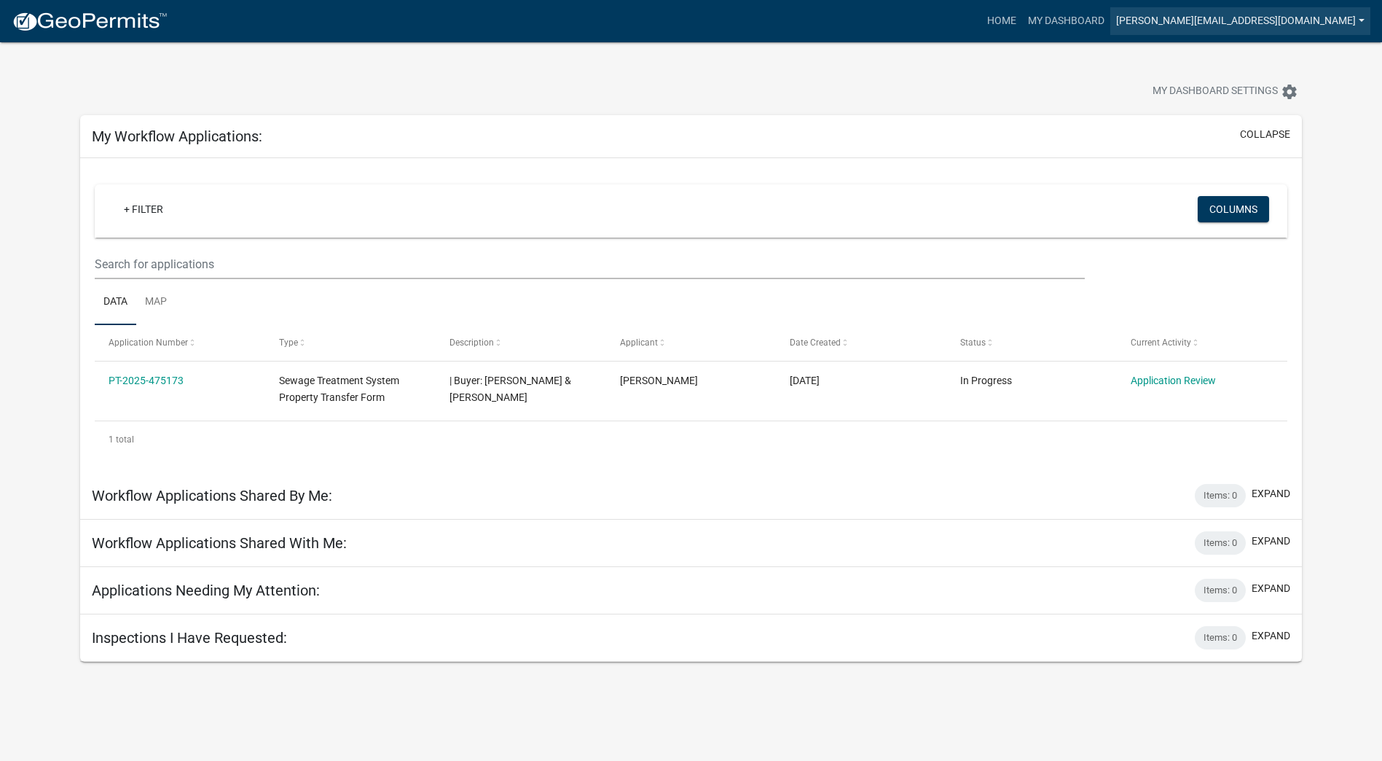
click at [1359, 16] on link "[PERSON_NAME][EMAIL_ADDRESS][DOMAIN_NAME]" at bounding box center [1240, 21] width 260 height 28
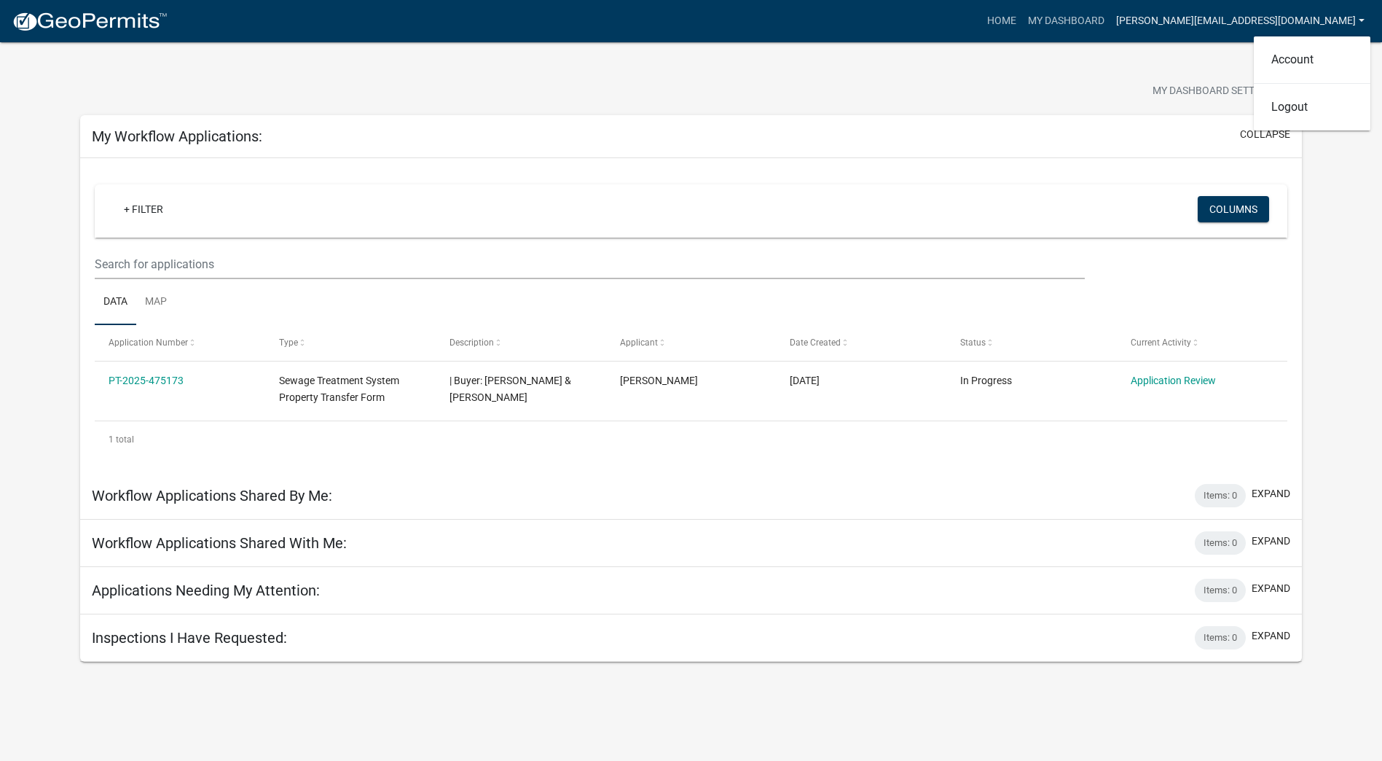
click at [1358, 17] on link "[PERSON_NAME][EMAIL_ADDRESS][DOMAIN_NAME]" at bounding box center [1240, 21] width 260 height 28
click at [1022, 22] on link "Home" at bounding box center [1001, 21] width 41 height 28
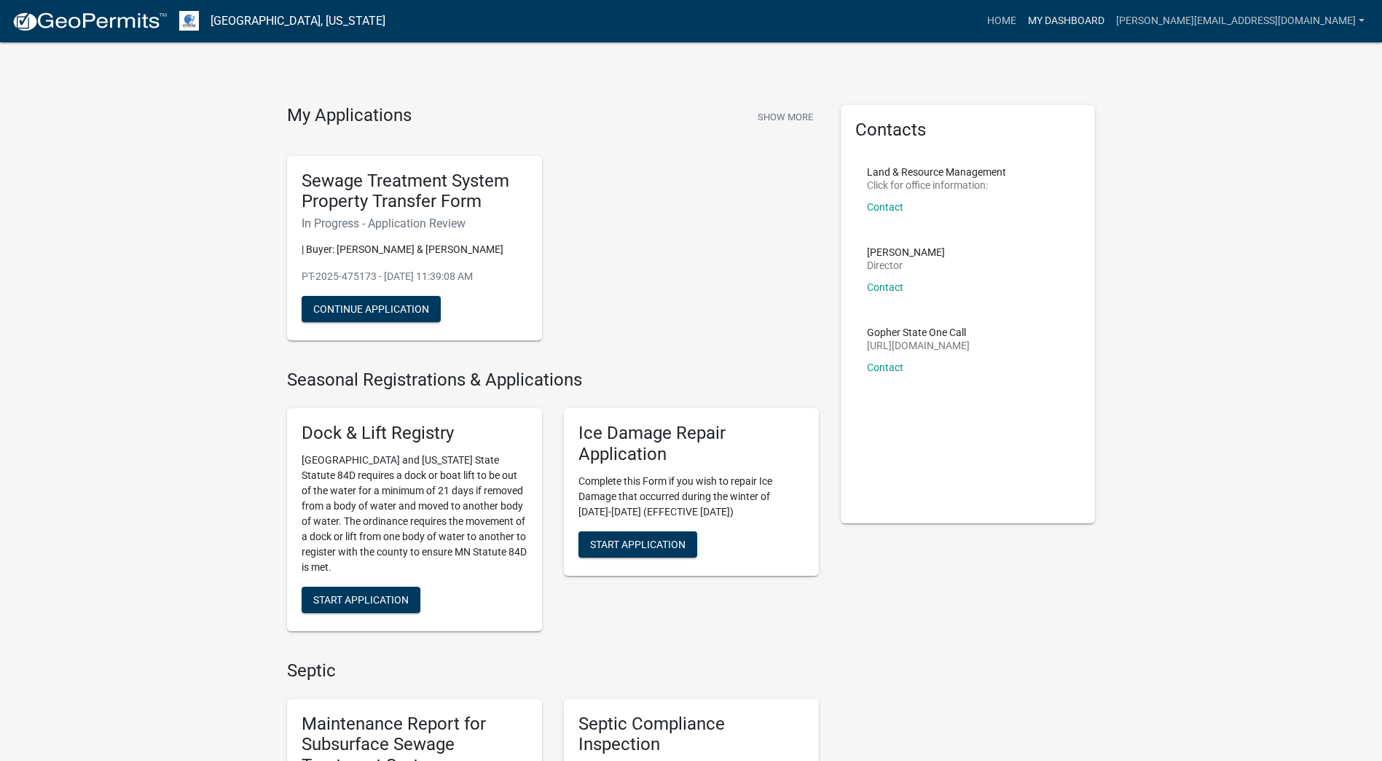
click at [1110, 14] on link "My Dashboard" at bounding box center [1066, 21] width 88 height 28
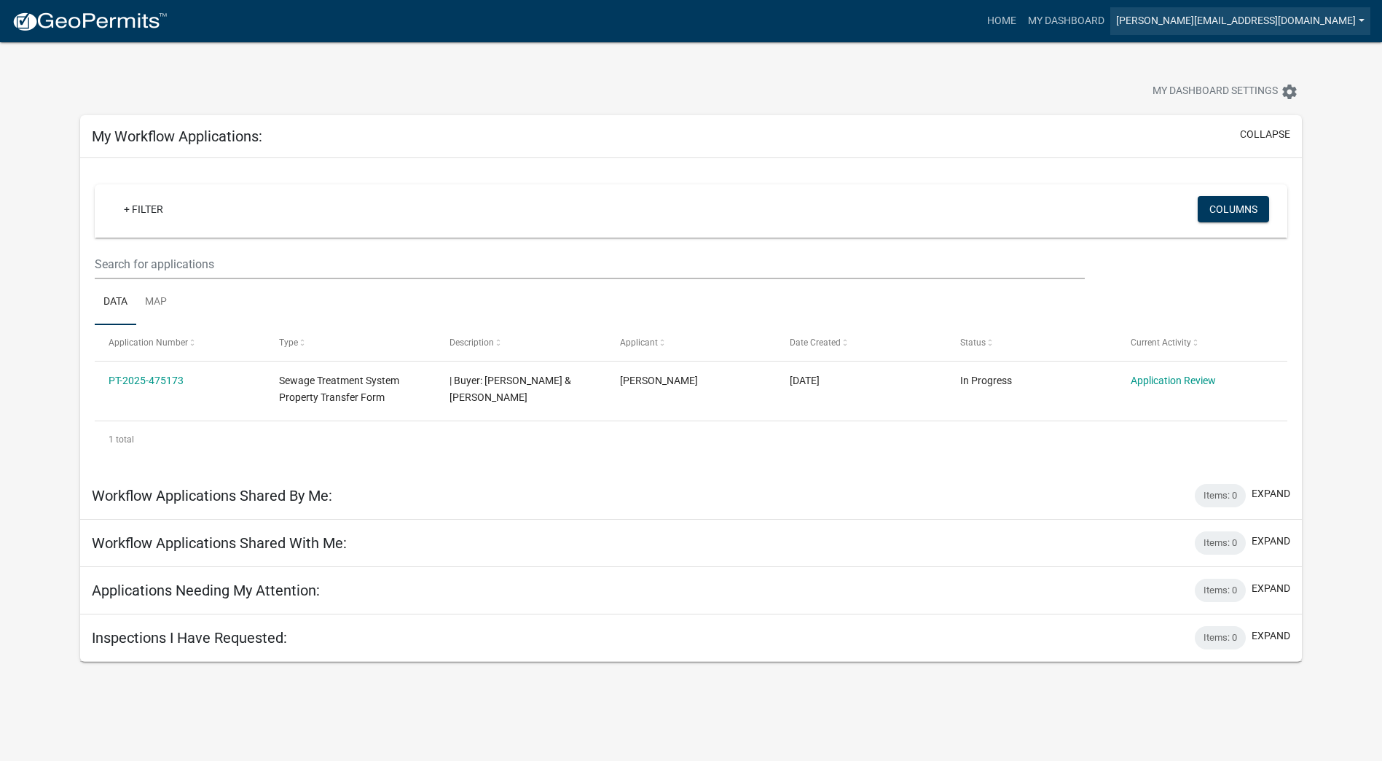
click at [1364, 15] on link "[PERSON_NAME][EMAIL_ADDRESS][DOMAIN_NAME]" at bounding box center [1240, 21] width 260 height 28
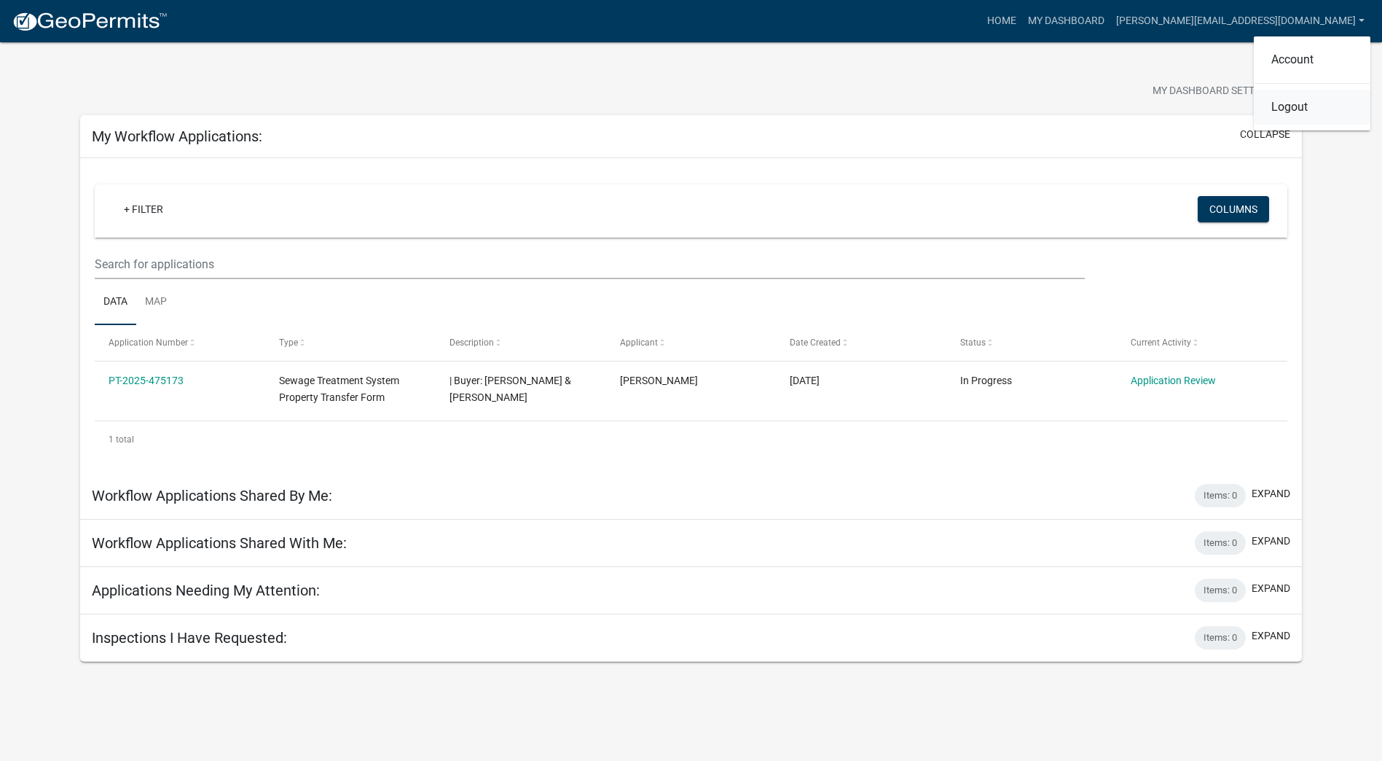
click at [1301, 106] on link "Logout" at bounding box center [1312, 107] width 117 height 35
